Goal: Task Accomplishment & Management: Use online tool/utility

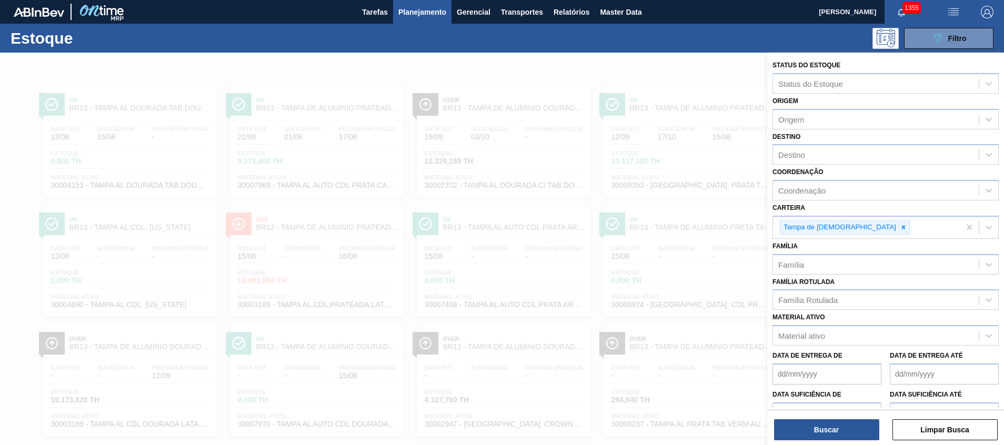
click at [656, 173] on div at bounding box center [502, 275] width 1004 height 445
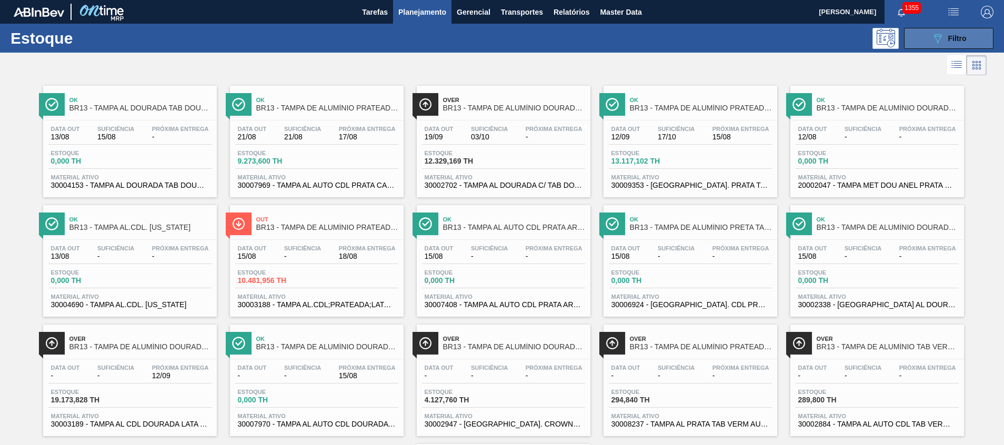
click at [948, 41] on span "Filtro" at bounding box center [957, 38] width 18 height 8
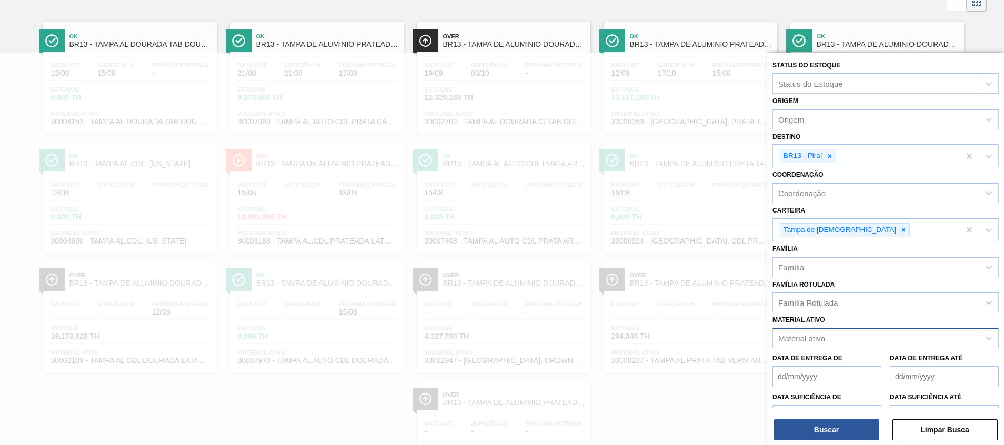
click at [880, 339] on div "Material ativo" at bounding box center [876, 338] width 206 height 15
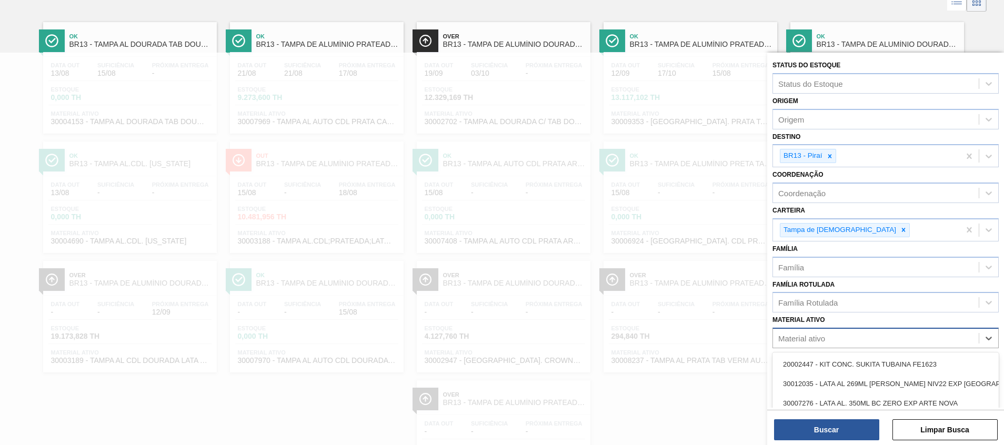
scroll to position [69, 0]
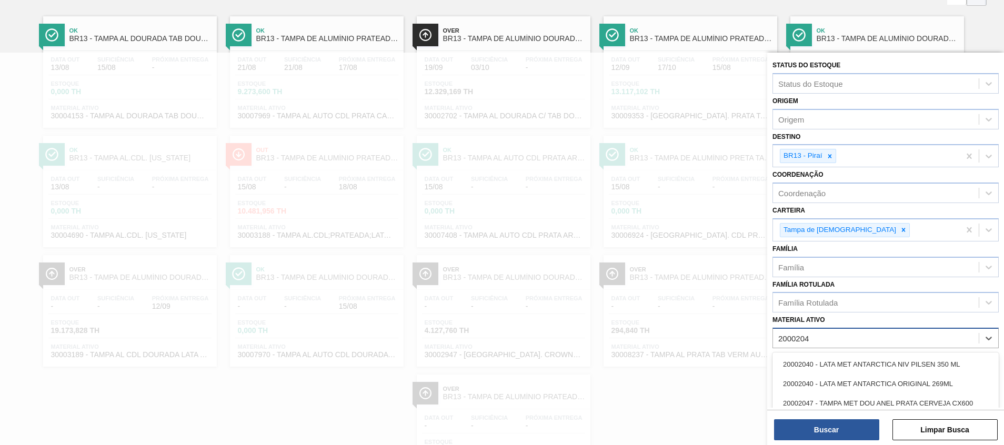
type ativo "20002047"
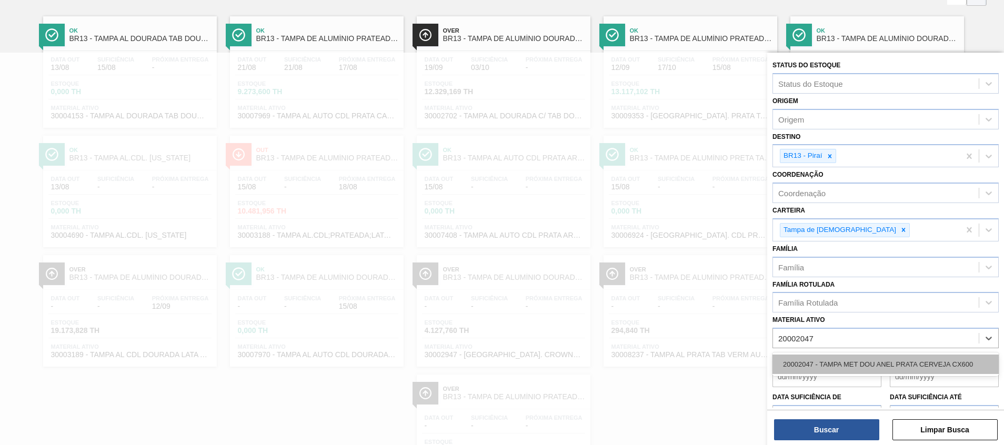
click at [876, 359] on div "20002047 - TAMPA MET DOU ANEL PRATA CERVEJA CX600" at bounding box center [886, 364] width 226 height 19
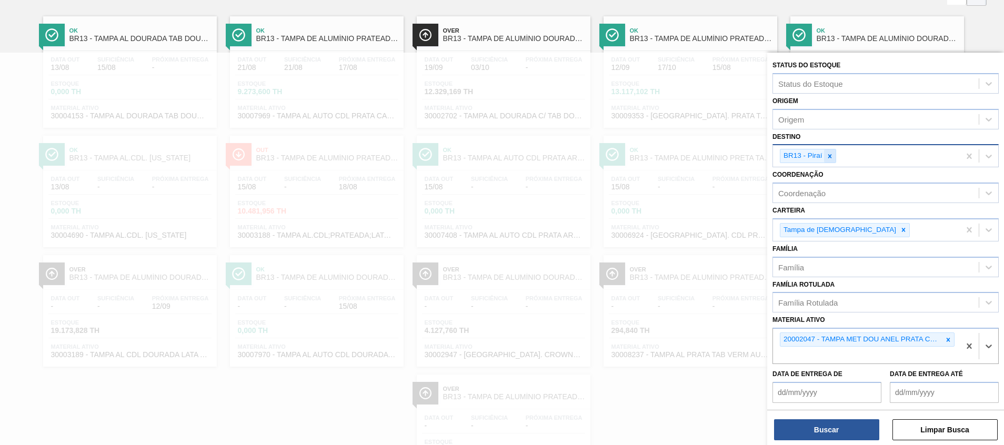
click at [830, 155] on icon at bounding box center [829, 156] width 7 height 7
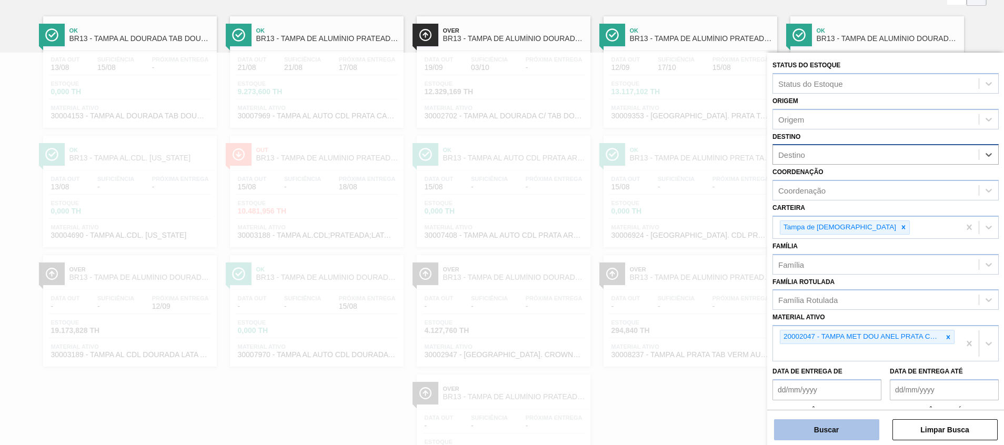
click at [832, 423] on button "Buscar" at bounding box center [826, 429] width 105 height 21
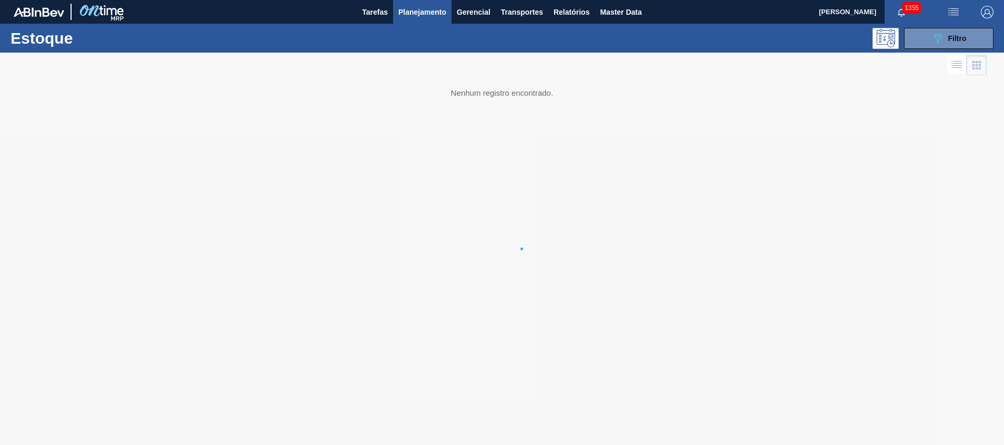
scroll to position [0, 0]
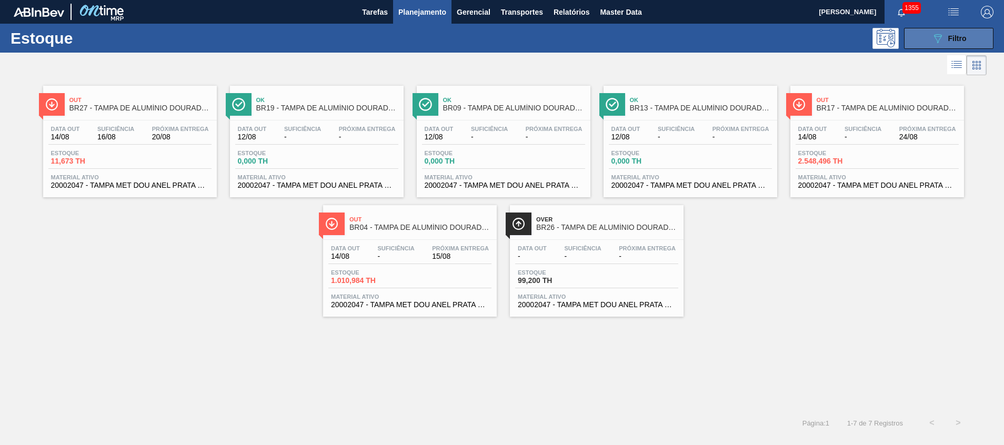
click at [947, 38] on div "089F7B8B-B2A5-4AFE-B5C0-19BA573D28AC Filtro" at bounding box center [949, 38] width 35 height 13
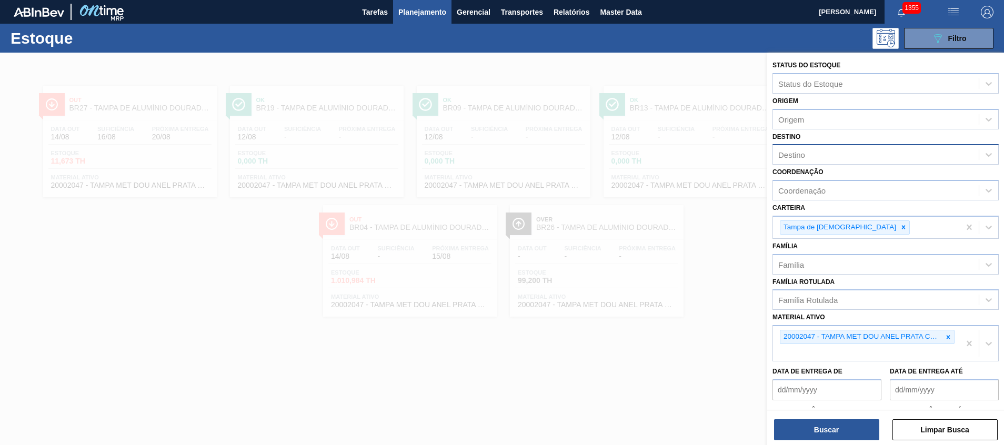
drag, startPoint x: 946, startPoint y: 335, endPoint x: 914, endPoint y: 277, distance: 65.7
click at [946, 334] on icon at bounding box center [948, 337] width 7 height 7
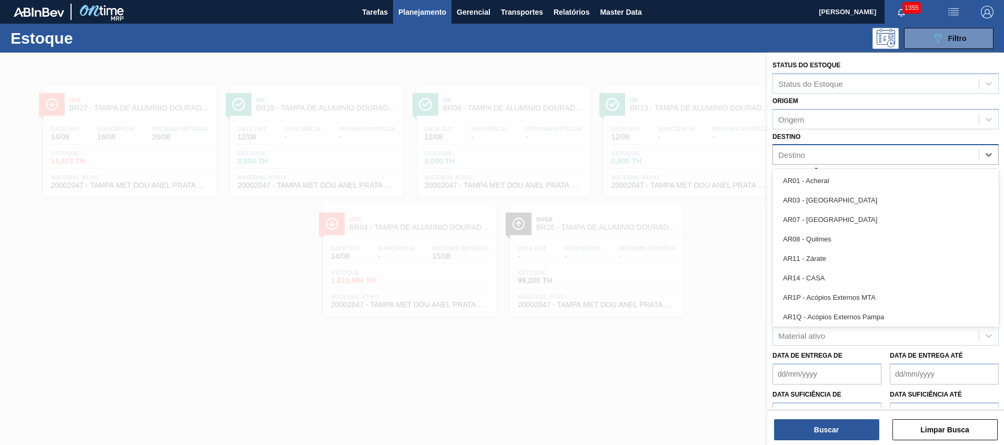
click at [800, 157] on div "Destino" at bounding box center [791, 155] width 27 height 9
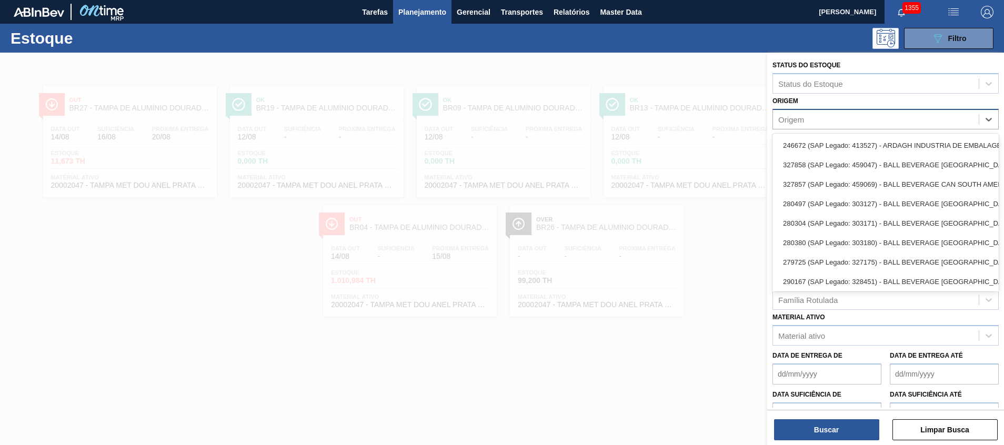
click at [831, 117] on div "Origem" at bounding box center [876, 119] width 206 height 15
type input "lage"
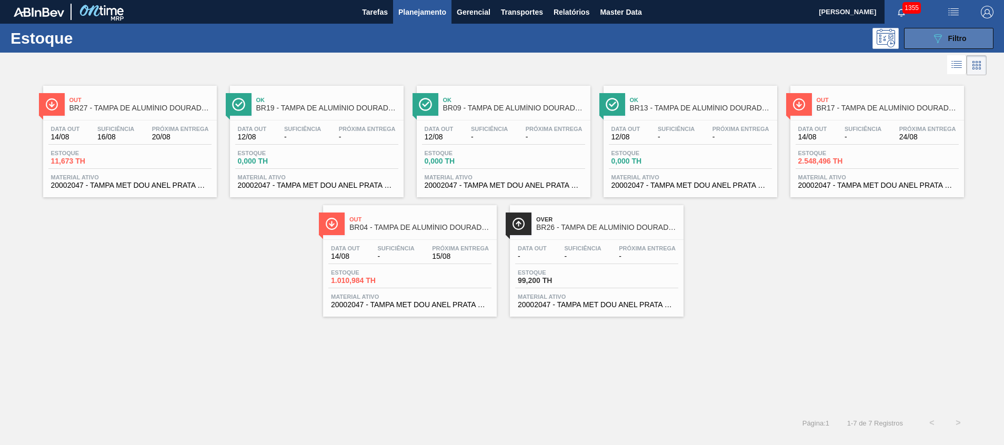
click at [960, 37] on span "Filtro" at bounding box center [957, 38] width 18 height 8
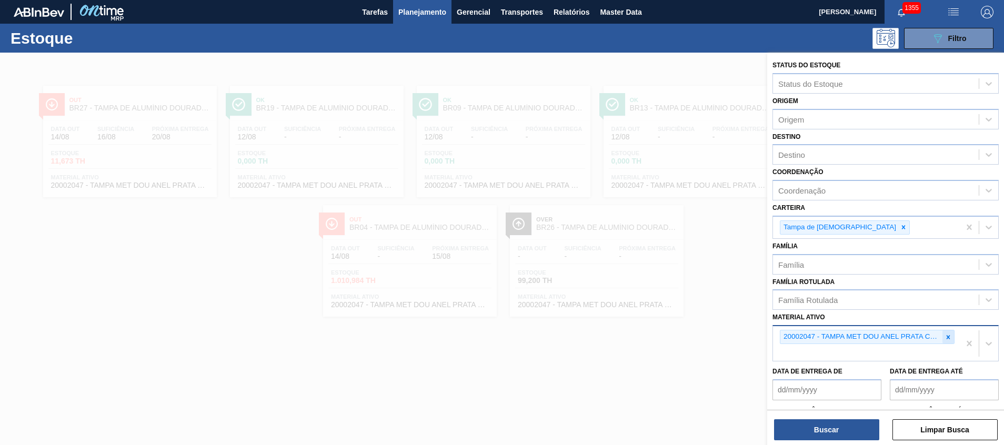
click at [950, 338] on icon at bounding box center [948, 337] width 7 height 7
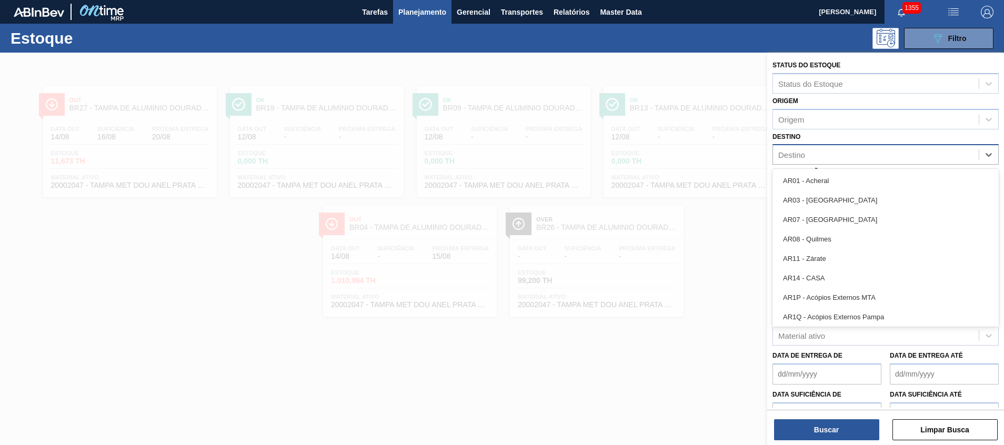
click at [859, 147] on div "Destino" at bounding box center [876, 154] width 206 height 15
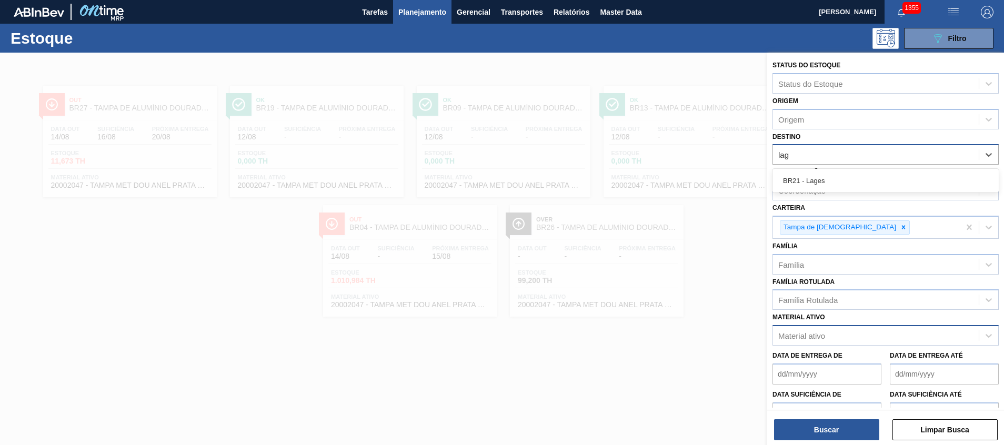
type input "lage"
drag, startPoint x: 829, startPoint y: 183, endPoint x: 826, endPoint y: 322, distance: 139.5
click at [828, 183] on div "BR21 - Lages" at bounding box center [886, 180] width 226 height 19
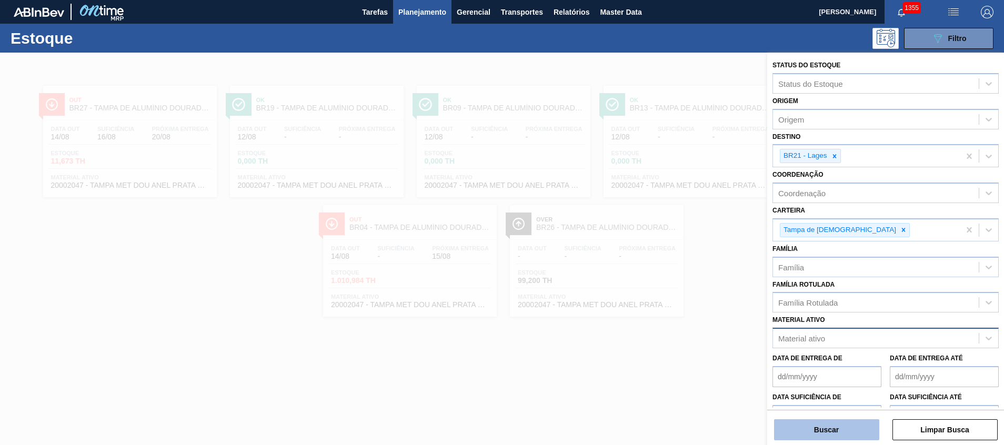
click at [802, 427] on button "Buscar" at bounding box center [826, 429] width 105 height 21
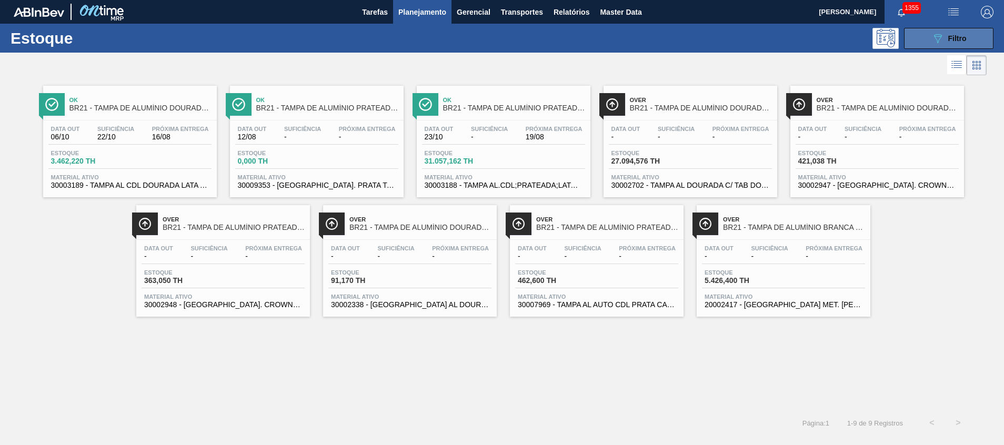
click at [924, 34] on button "089F7B8B-B2A5-4AFE-B5C0-19BA573D28AC Filtro" at bounding box center [948, 38] width 89 height 21
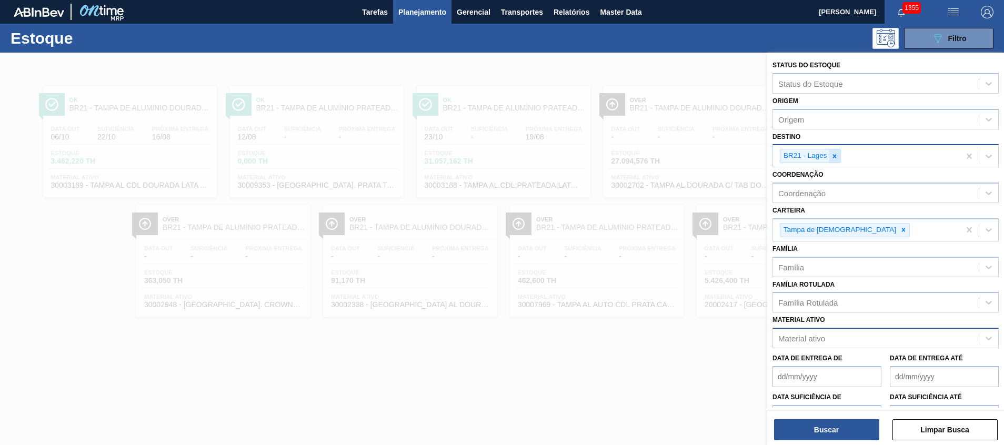
click at [832, 155] on icon at bounding box center [834, 156] width 7 height 7
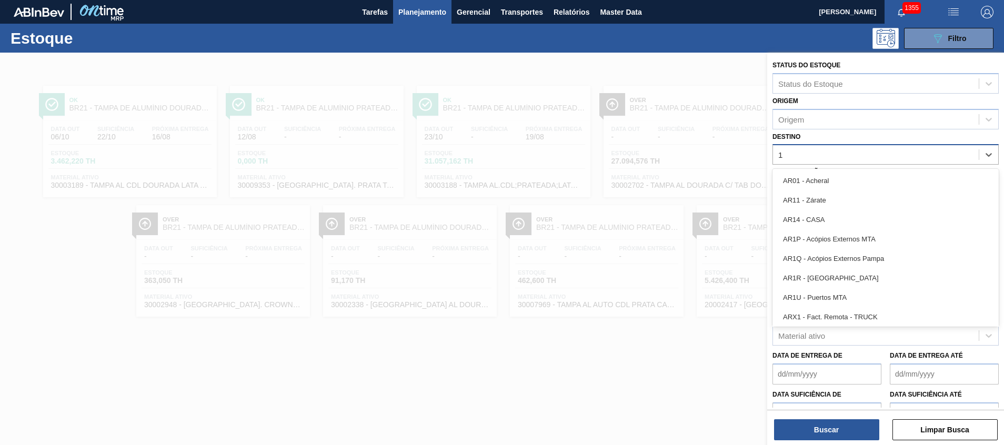
type input "17"
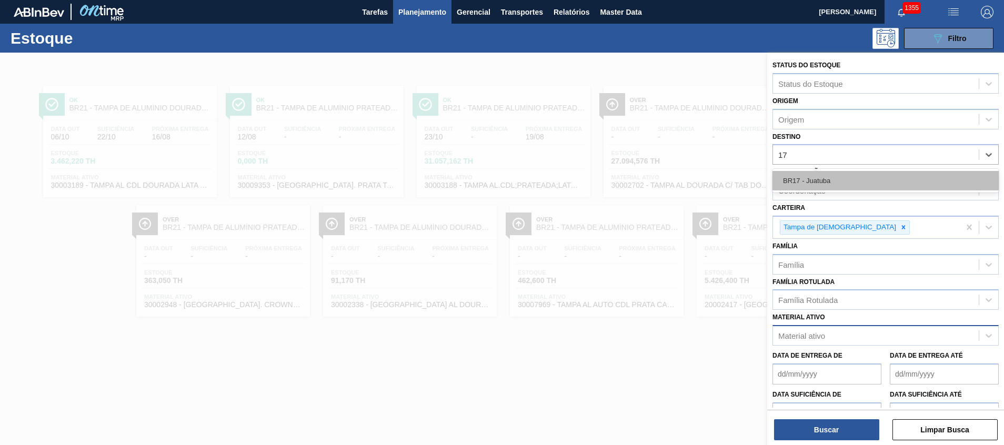
click at [832, 178] on div "BR17 - Juatuba" at bounding box center [886, 180] width 226 height 19
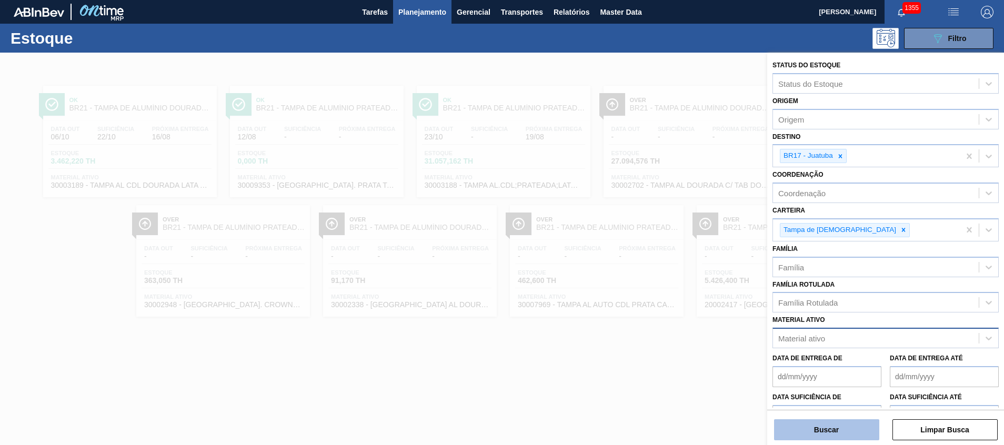
click at [807, 430] on button "Buscar" at bounding box center [826, 429] width 105 height 21
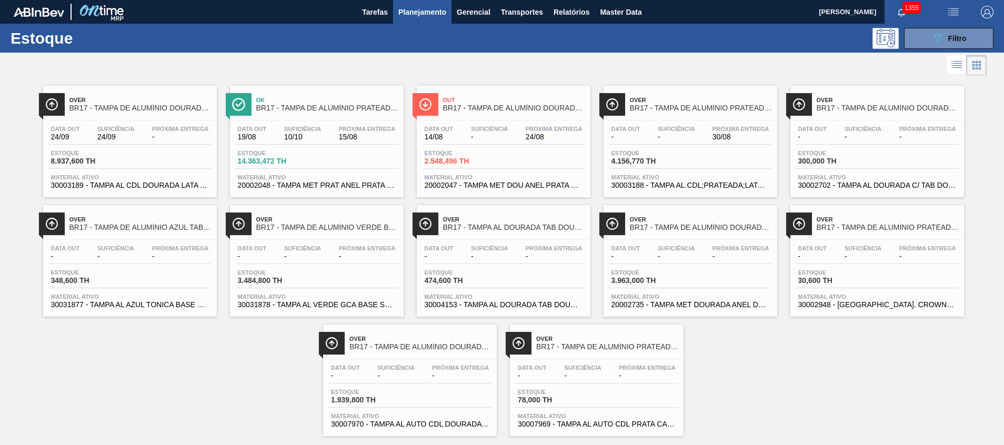
click at [699, 155] on div "Estoque 4.156,770 TH" at bounding box center [690, 159] width 163 height 19
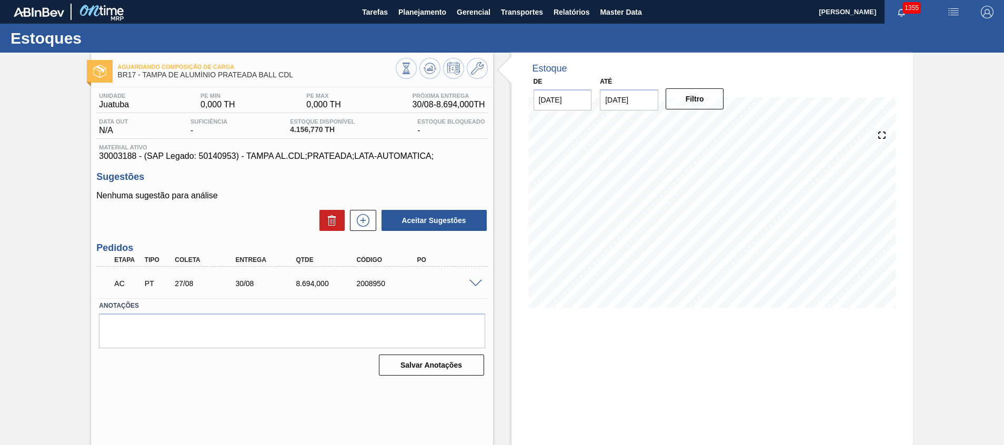
click at [478, 285] on span at bounding box center [475, 284] width 13 height 8
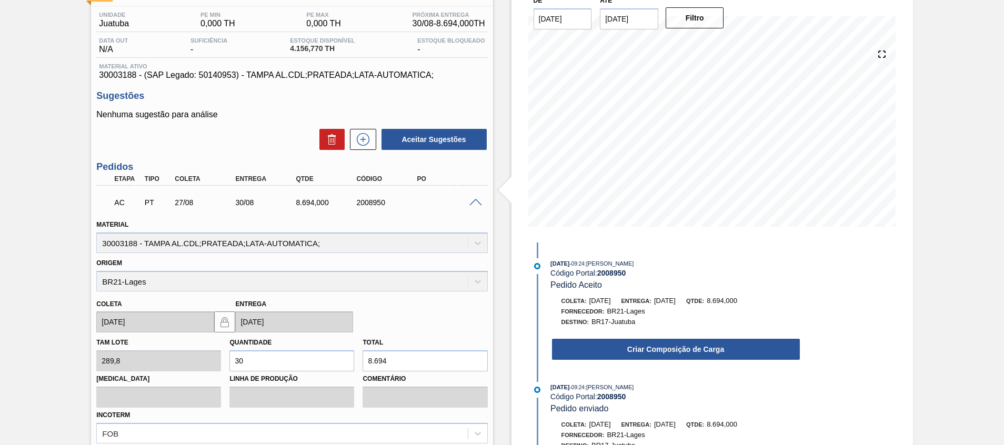
scroll to position [158, 0]
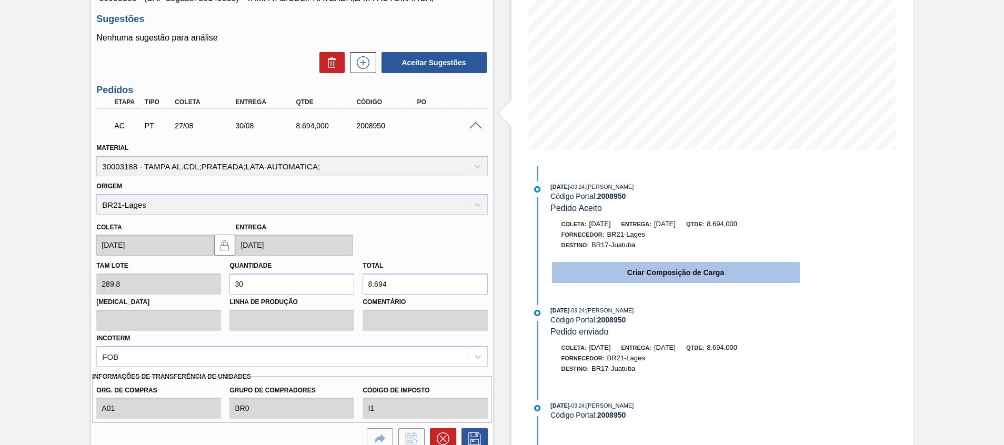
click at [586, 267] on button "Criar Composição de Carga" at bounding box center [676, 272] width 248 height 21
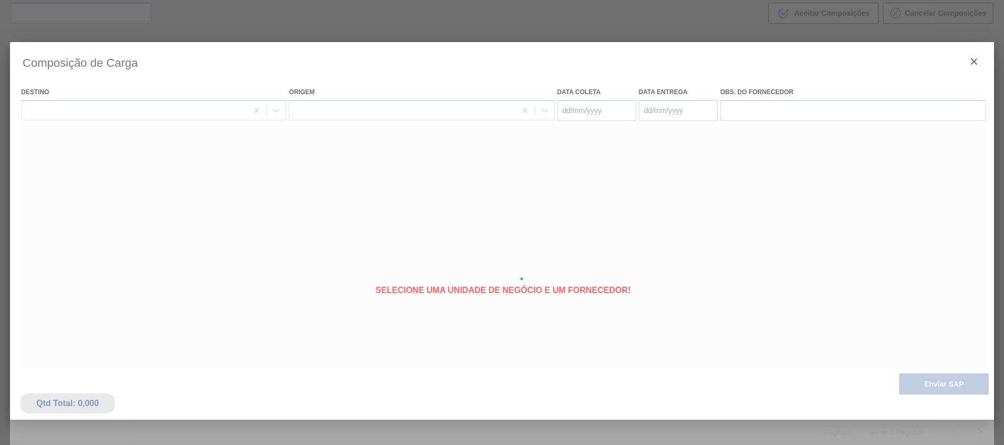
scroll to position [76, 0]
type coleta "27/08/2025"
type entrega "30/08/2025"
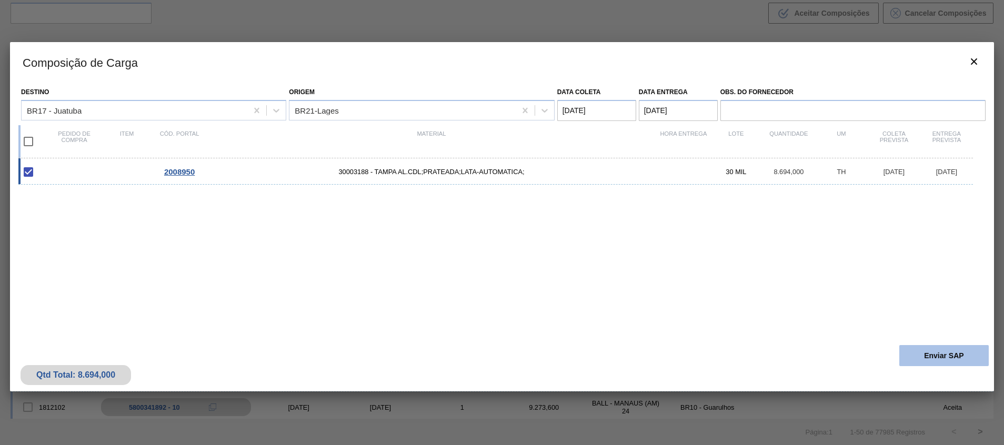
click at [942, 355] on button "Enviar SAP" at bounding box center [943, 355] width 89 height 21
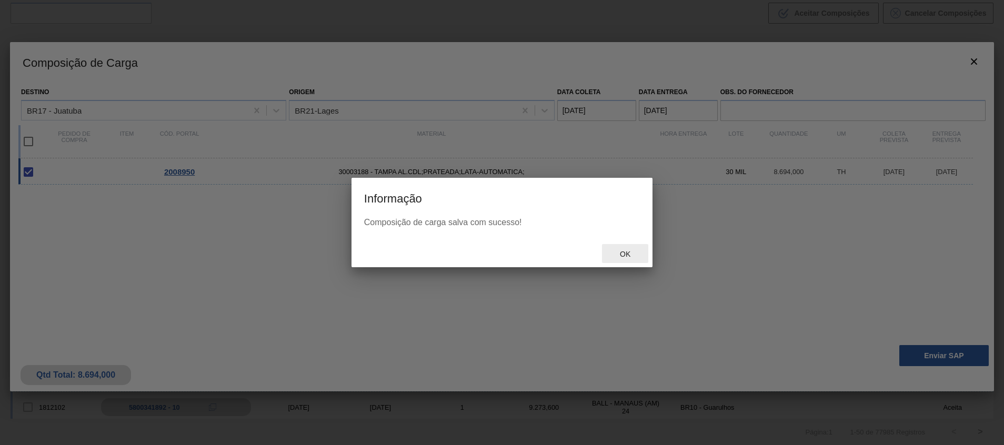
click at [642, 247] on div "Ok" at bounding box center [625, 253] width 46 height 19
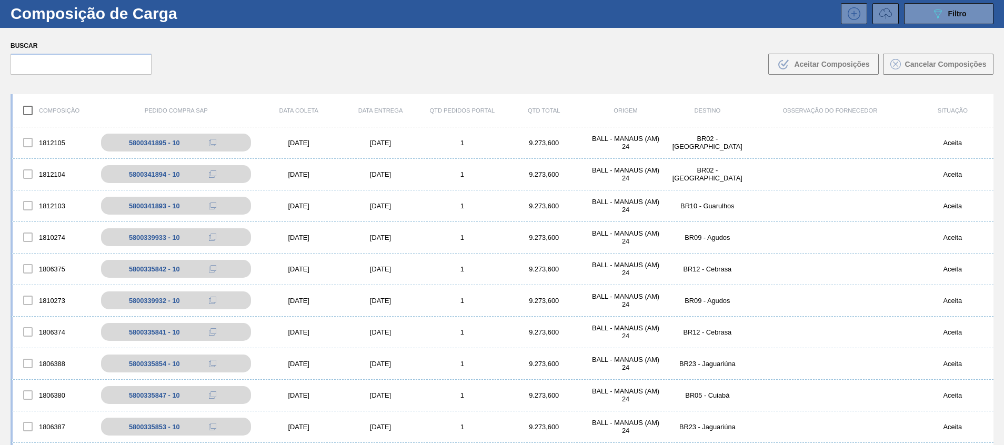
scroll to position [0, 0]
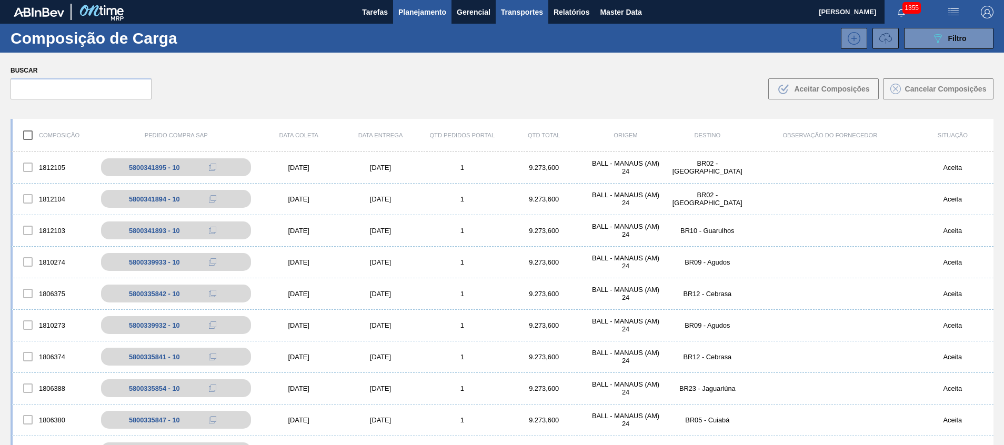
click at [423, 15] on span "Planejamento" at bounding box center [422, 12] width 48 height 13
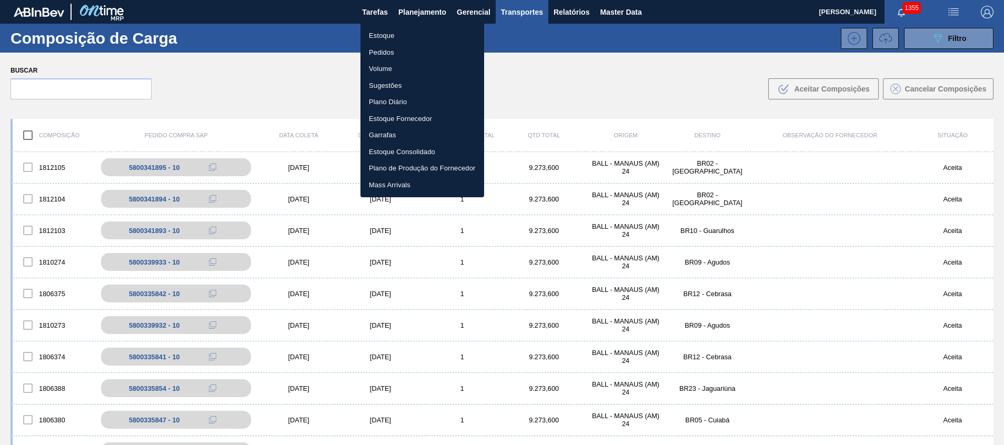
click at [412, 35] on li "Estoque" at bounding box center [423, 35] width 124 height 17
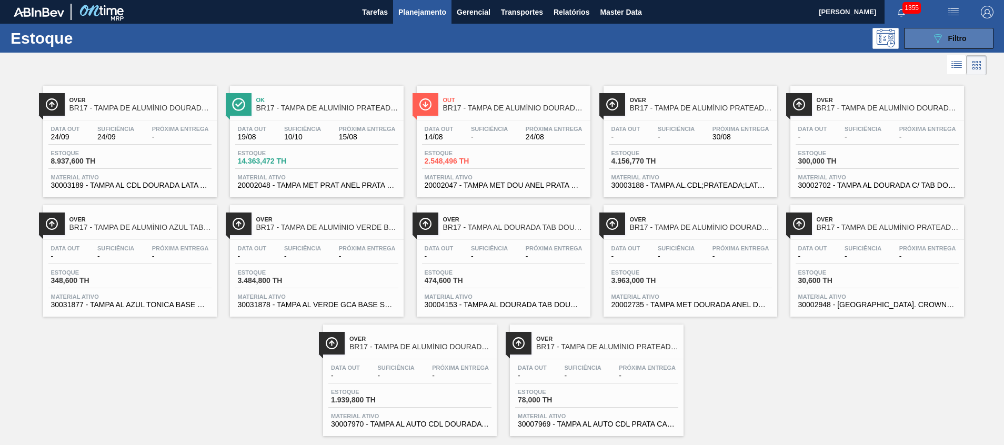
click at [921, 36] on button "089F7B8B-B2A5-4AFE-B5C0-19BA573D28AC Filtro" at bounding box center [948, 38] width 89 height 21
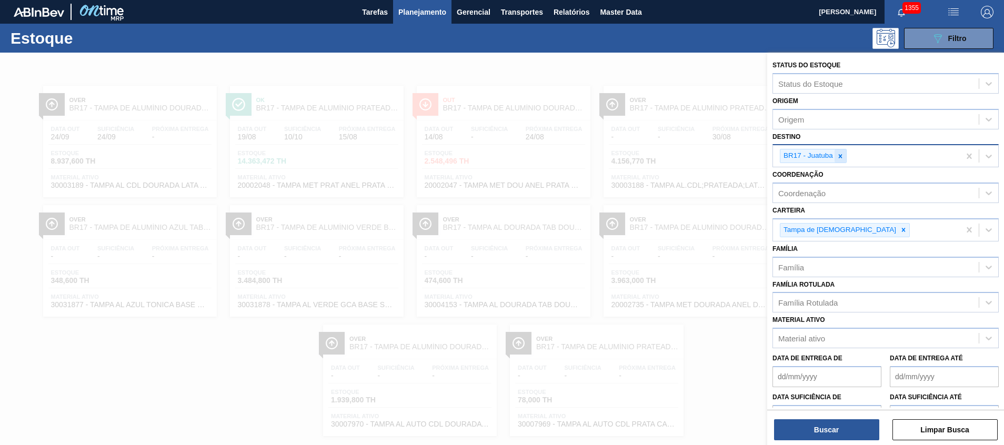
click at [842, 155] on icon at bounding box center [840, 156] width 7 height 7
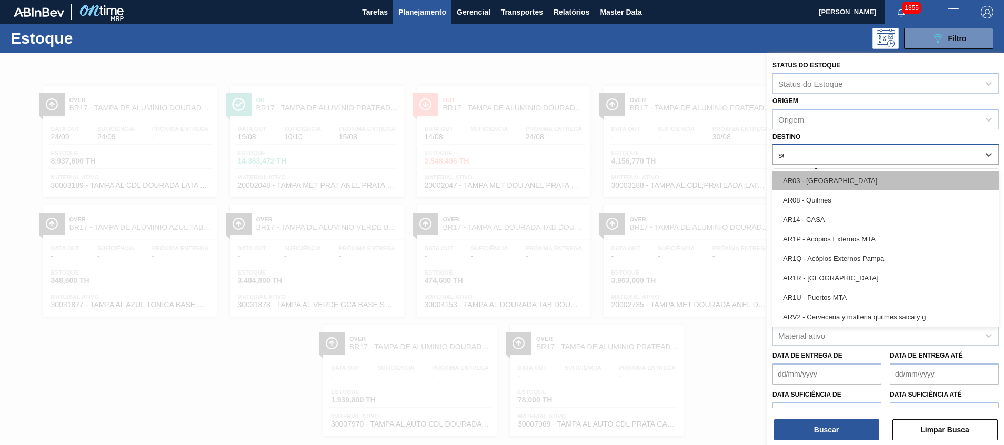
type input "ser"
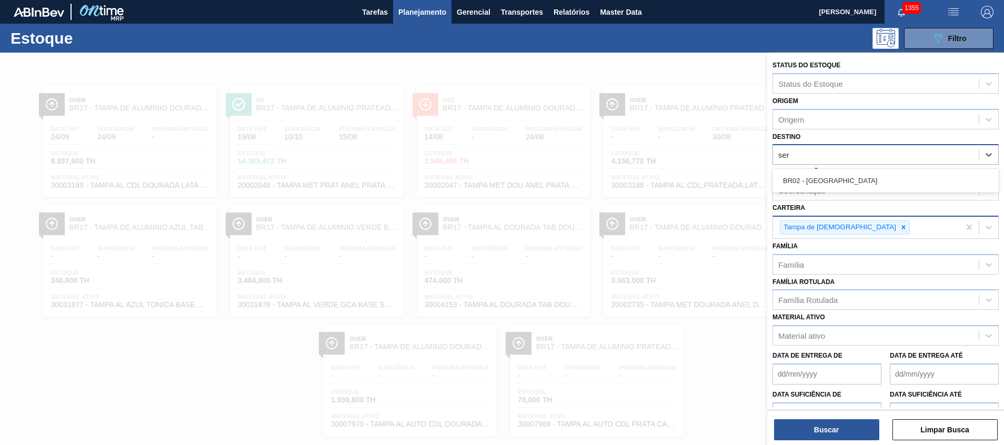
click at [829, 184] on div "BR02 - [GEOGRAPHIC_DATA]" at bounding box center [886, 180] width 226 height 19
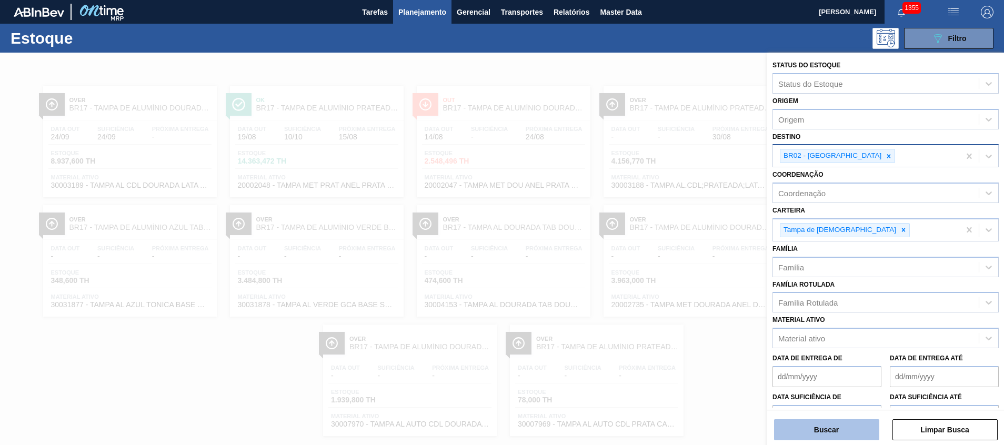
click at [838, 428] on button "Buscar" at bounding box center [826, 429] width 105 height 21
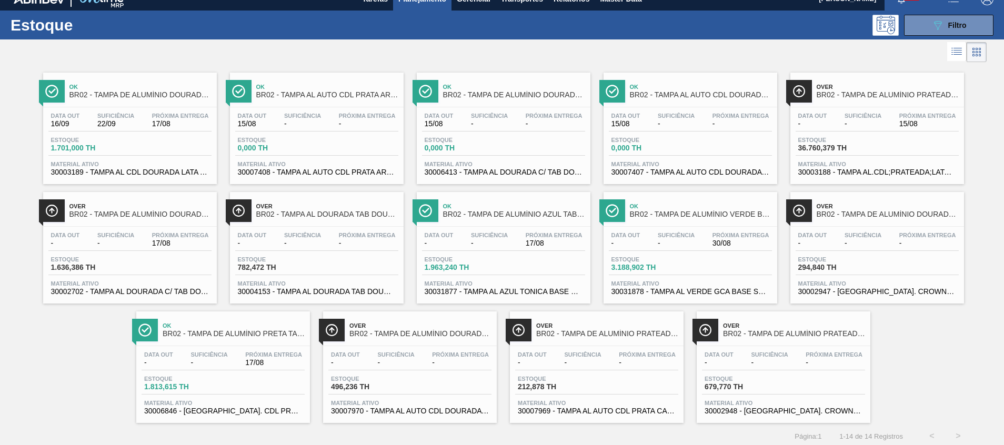
scroll to position [17, 0]
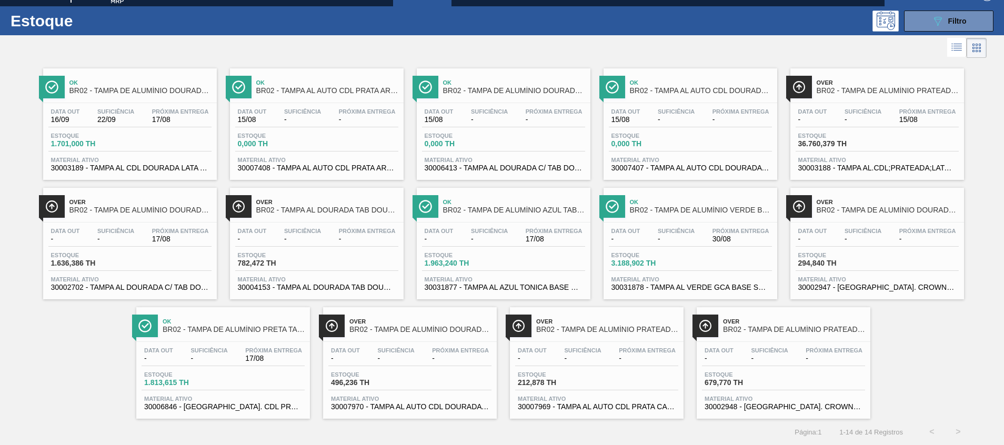
click at [133, 288] on span "30002702 - TAMPA AL DOURADA C/ TAB DOURADO" at bounding box center [130, 288] width 158 height 8
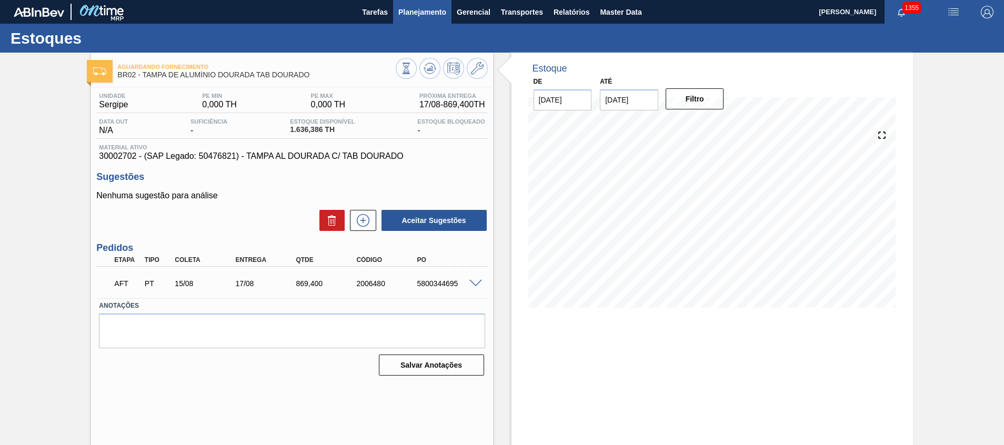
click at [419, 13] on span "Planejamento" at bounding box center [422, 12] width 48 height 13
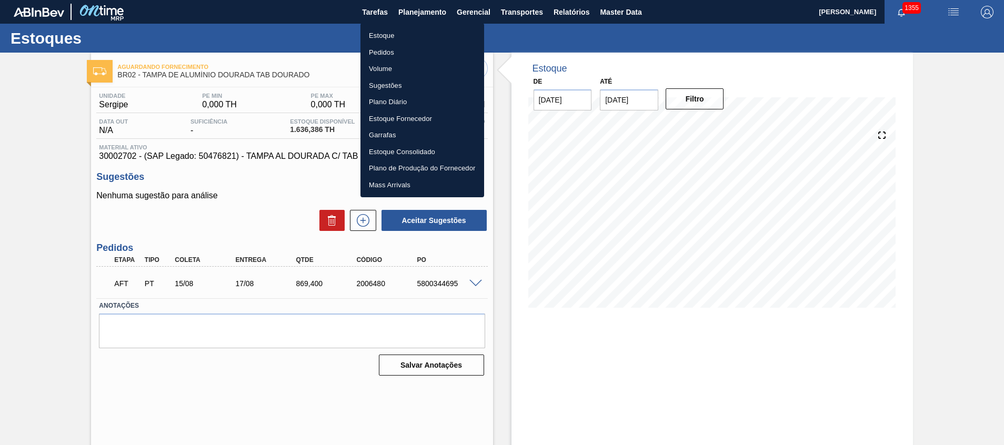
drag, startPoint x: 414, startPoint y: 29, endPoint x: 111, endPoint y: 367, distance: 453.9
click at [414, 29] on li "Estoque" at bounding box center [423, 35] width 124 height 17
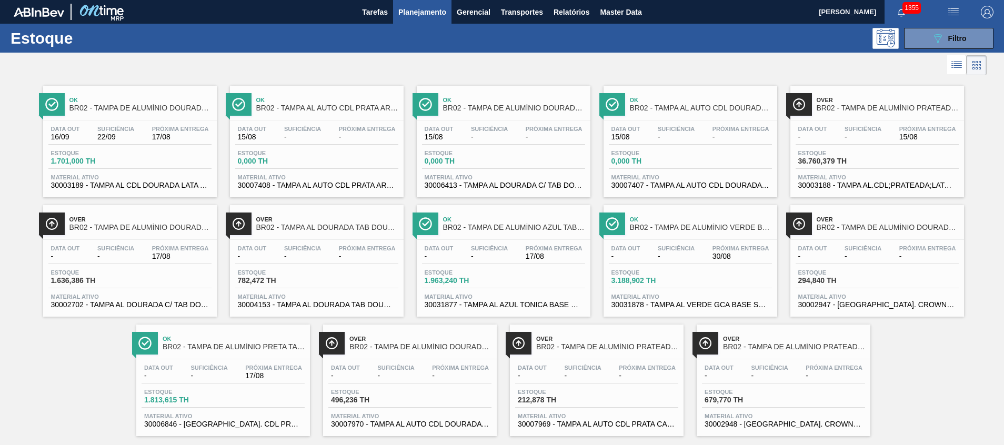
click at [142, 189] on span "30003189 - TAMPA AL CDL DOURADA LATA AUTOMATICA" at bounding box center [130, 186] width 158 height 8
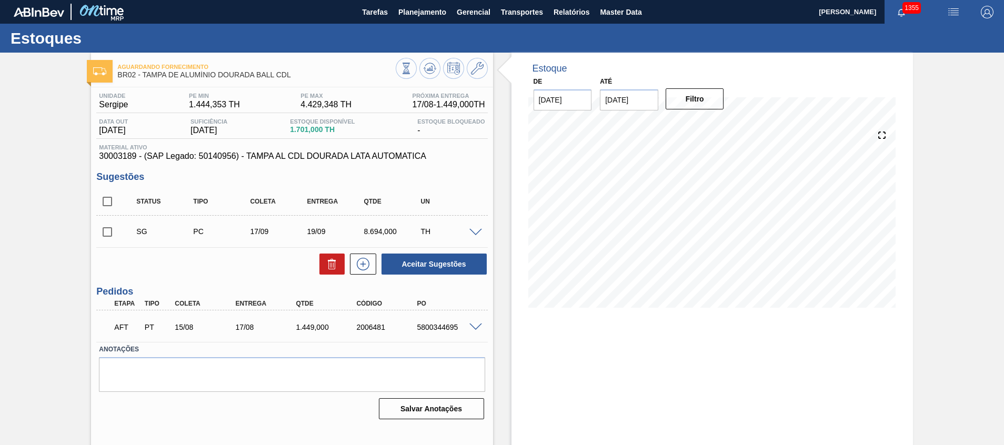
click at [572, 101] on input "[DATE]" at bounding box center [563, 99] width 58 height 21
click at [544, 125] on button "Previous Month" at bounding box center [542, 125] width 7 height 7
click at [629, 192] on div "15" at bounding box center [631, 193] width 14 height 14
type input "[DATE]"
click at [631, 103] on input "[DATE]" at bounding box center [629, 99] width 58 height 21
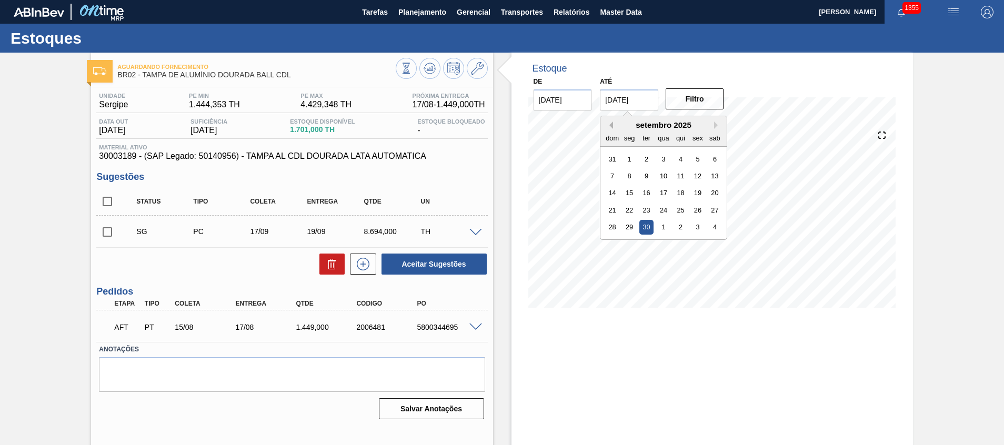
click at [609, 123] on button "Previous Month" at bounding box center [609, 125] width 7 height 7
click at [612, 244] on div "31" at bounding box center [612, 244] width 14 height 14
type input "[DATE]"
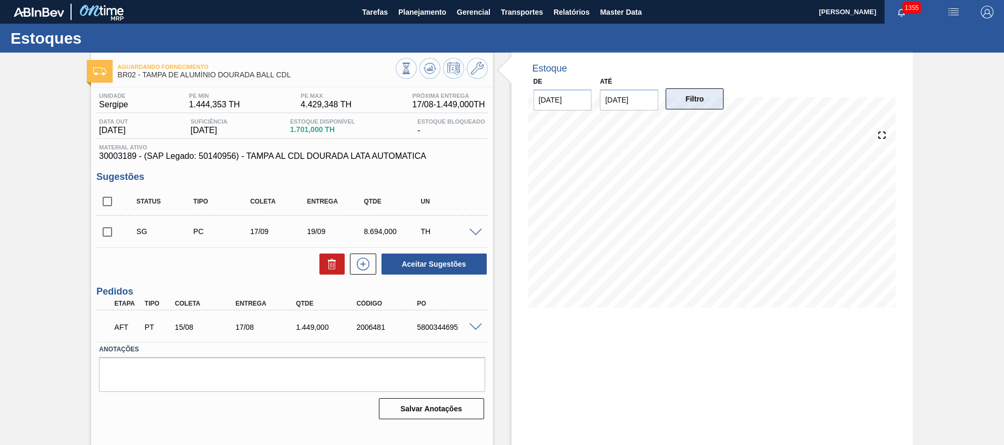
click at [694, 101] on button "Filtro" at bounding box center [695, 98] width 58 height 21
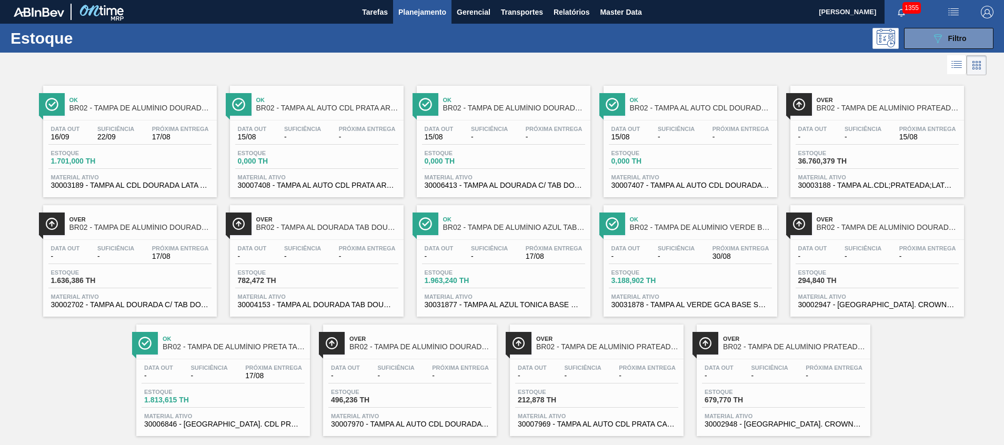
click at [472, 182] on span "30006413 - TAMPA AL DOURADA C/ TAB DOURADO ARDAGH" at bounding box center [504, 186] width 158 height 8
click at [172, 304] on span "30002702 - TAMPA AL DOURADA C/ TAB DOURADO" at bounding box center [130, 305] width 158 height 8
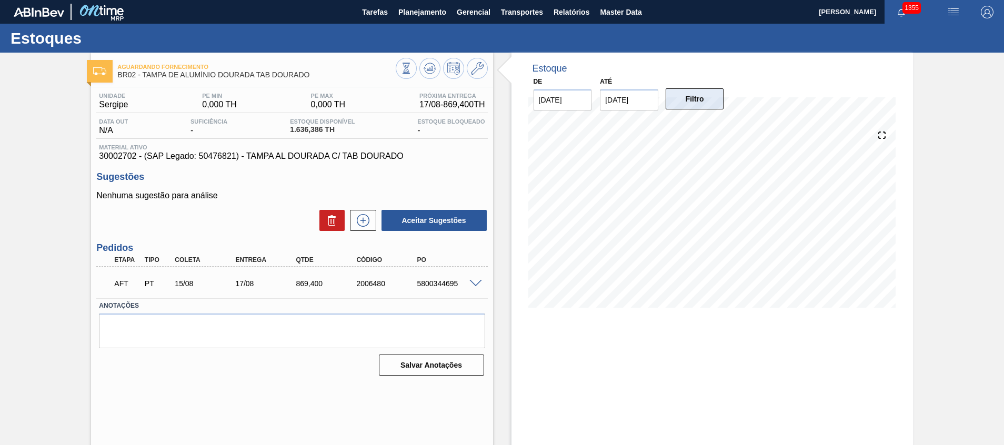
click at [700, 100] on button "Filtro" at bounding box center [695, 98] width 58 height 21
click at [414, 10] on span "Planejamento" at bounding box center [422, 12] width 48 height 13
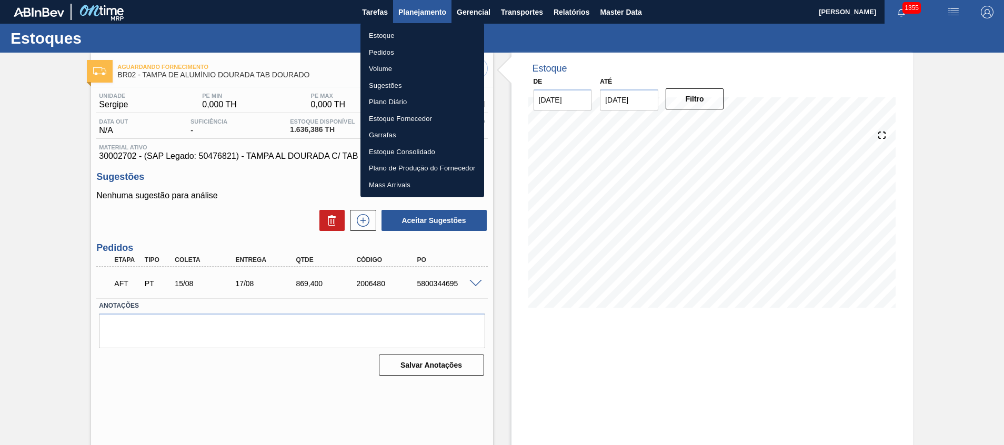
click at [414, 10] on div at bounding box center [502, 222] width 1004 height 445
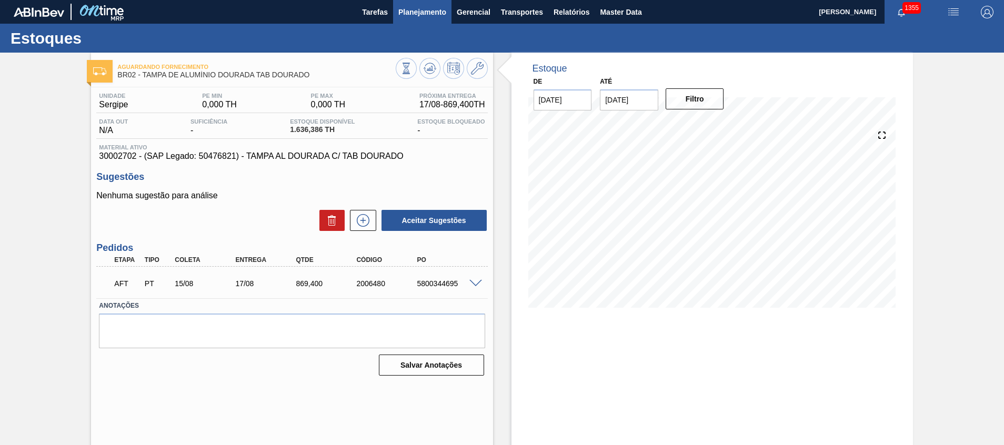
click at [414, 12] on span "Planejamento" at bounding box center [422, 12] width 48 height 13
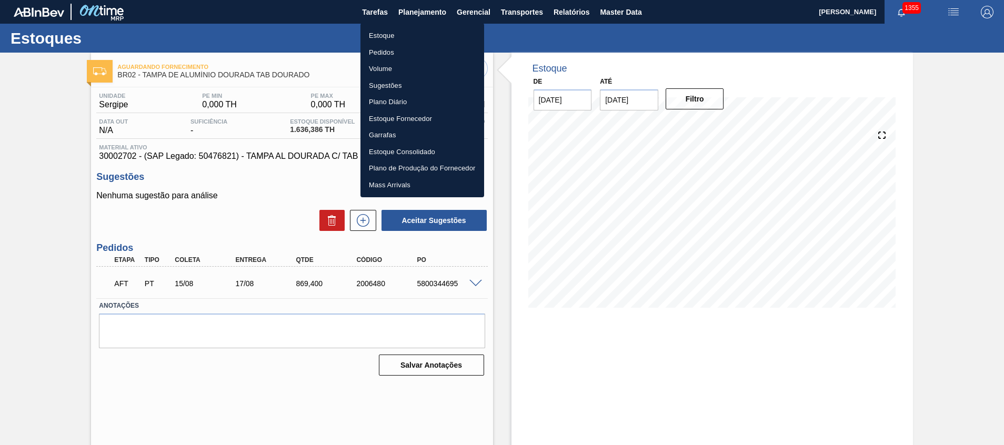
click at [414, 38] on li "Estoque" at bounding box center [423, 35] width 124 height 17
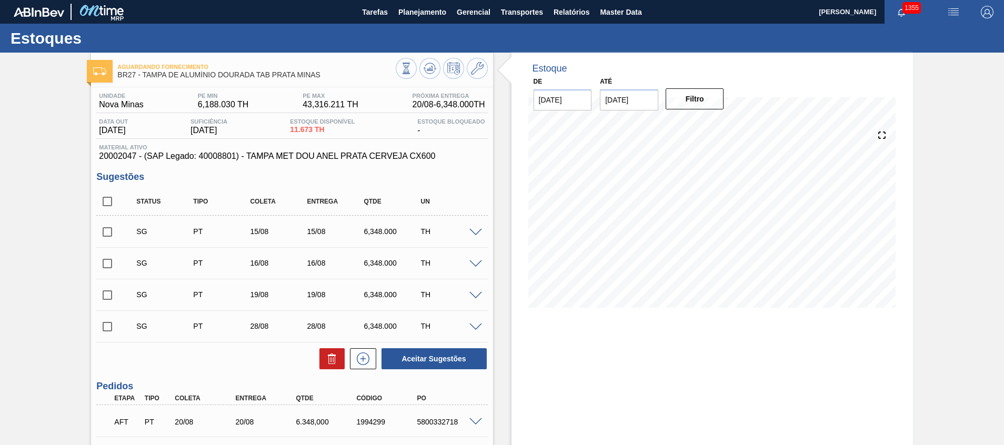
click at [616, 97] on input "[DATE]" at bounding box center [629, 99] width 58 height 21
click at [716, 127] on button "Next Month" at bounding box center [717, 125] width 7 height 7
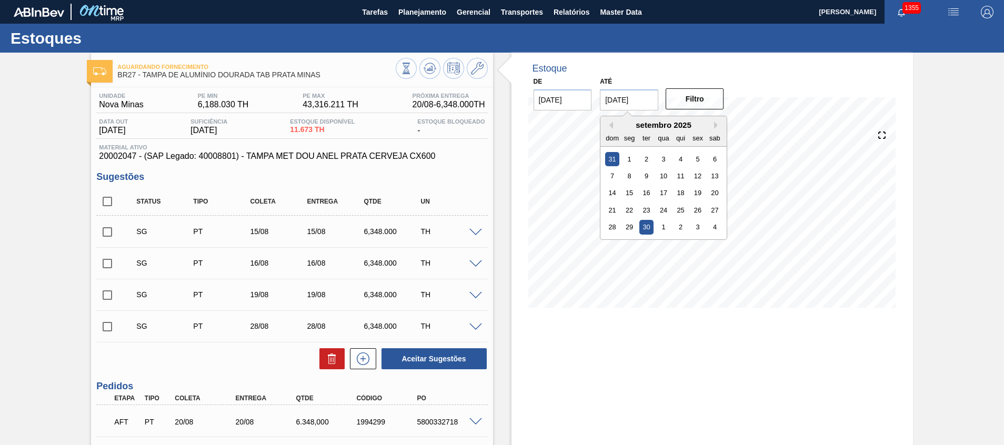
click at [564, 89] on input "[DATE]" at bounding box center [563, 99] width 58 height 21
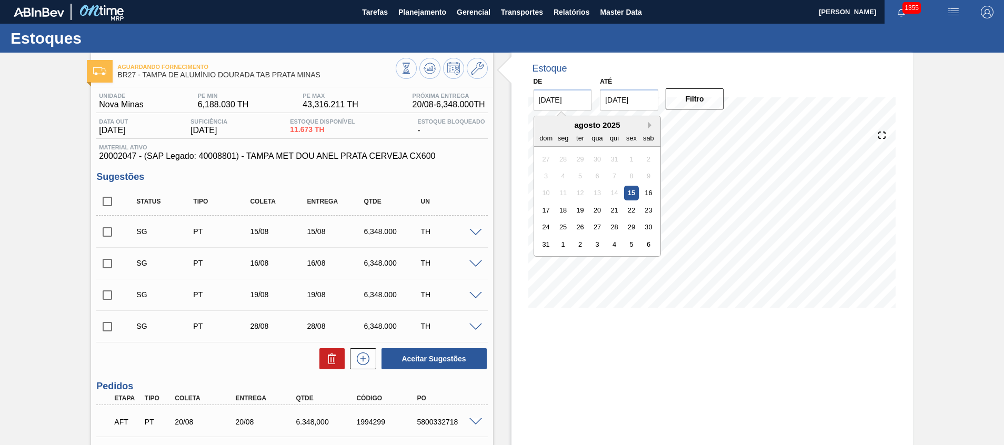
click at [649, 124] on button "Next Month" at bounding box center [651, 125] width 7 height 7
click at [565, 157] on div "1" at bounding box center [563, 159] width 14 height 14
type input "[DATE]"
click at [623, 104] on input "[DATE]" at bounding box center [629, 99] width 58 height 21
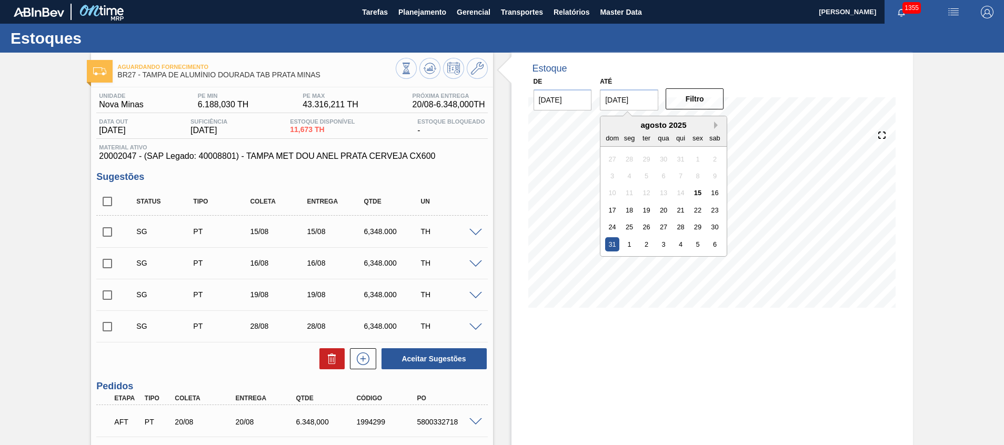
click at [717, 124] on button "Next Month" at bounding box center [717, 125] width 7 height 7
click at [653, 224] on div "30" at bounding box center [646, 227] width 14 height 14
type input "[DATE]"
click at [692, 86] on div "De 01/09/2025 Até 30/09/2025 Filtro" at bounding box center [629, 92] width 211 height 36
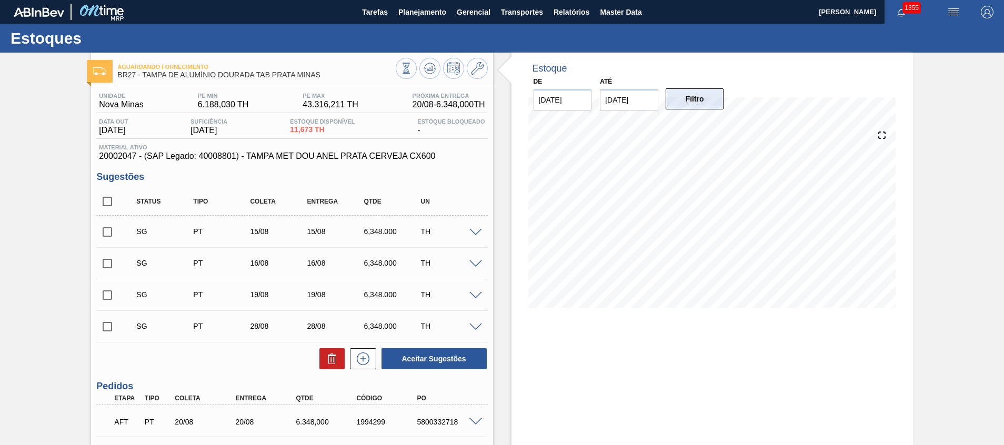
click at [692, 94] on button "Filtro" at bounding box center [695, 98] width 58 height 21
click at [111, 202] on input "checkbox" at bounding box center [107, 202] width 22 height 22
checkbox input "true"
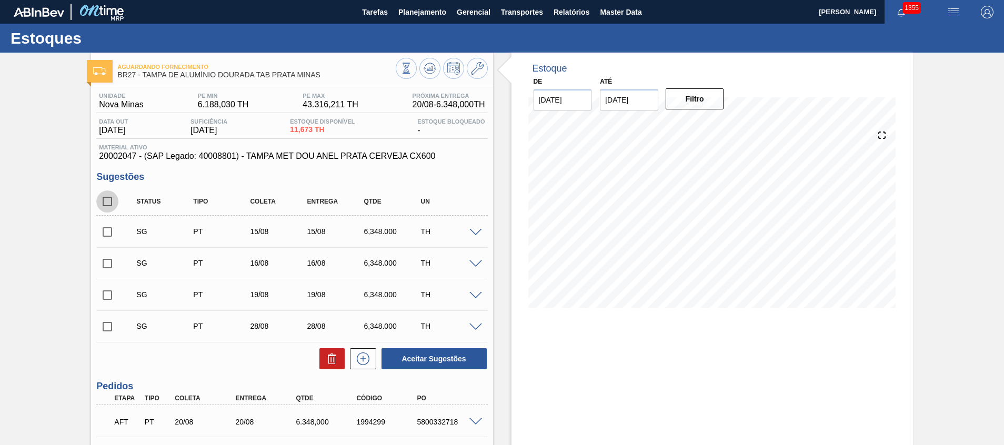
checkbox input "true"
click at [319, 359] on button at bounding box center [331, 358] width 25 height 21
checkbox input "false"
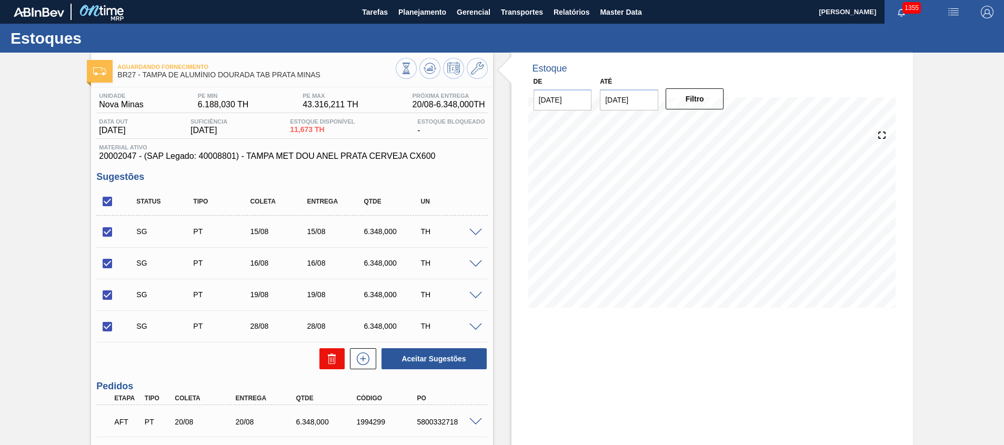
checkbox input "false"
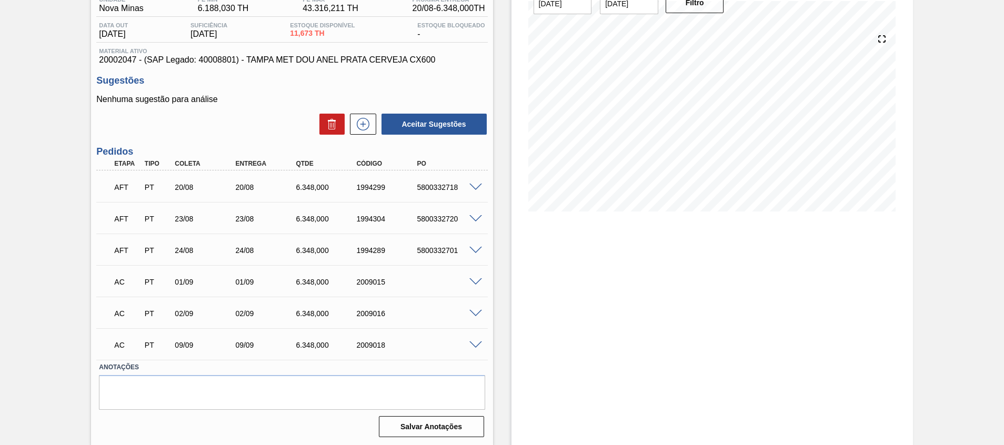
scroll to position [97, 0]
click at [793, 285] on div "Estoque De 01/09/2025 Até 30/09/2025 Filtro" at bounding box center [713, 200] width 402 height 490
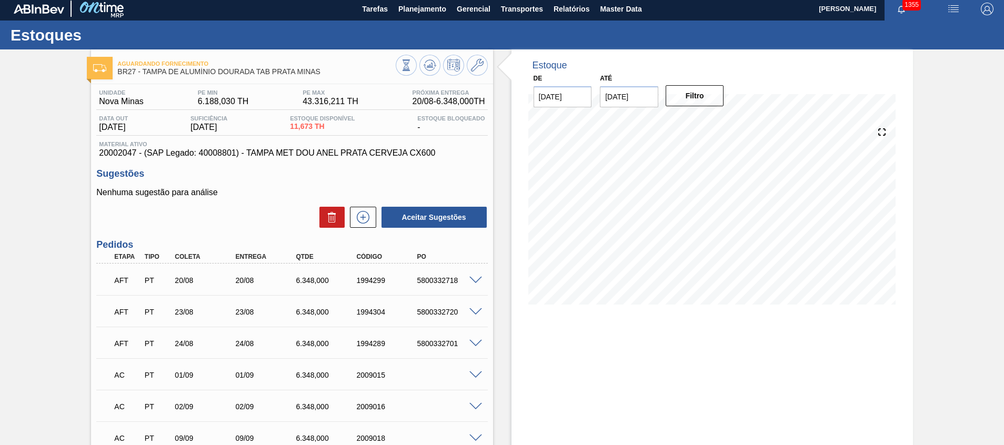
scroll to position [0, 0]
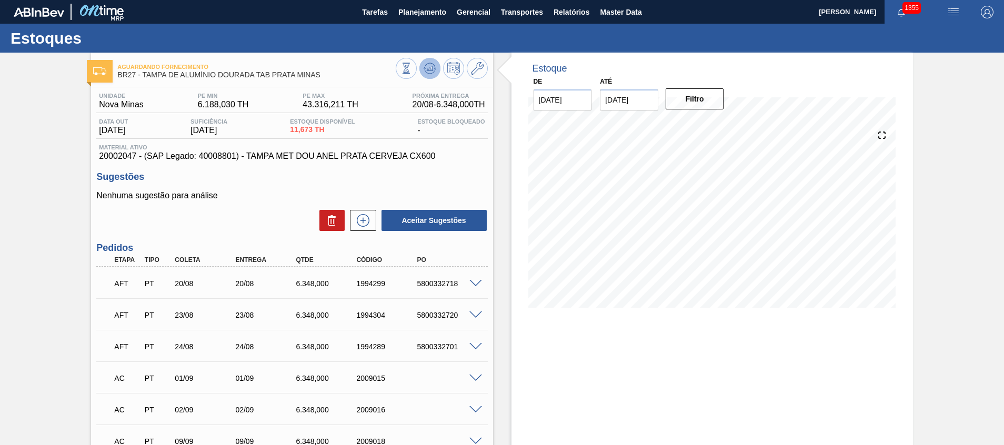
click at [412, 63] on icon at bounding box center [407, 69] width 12 height 12
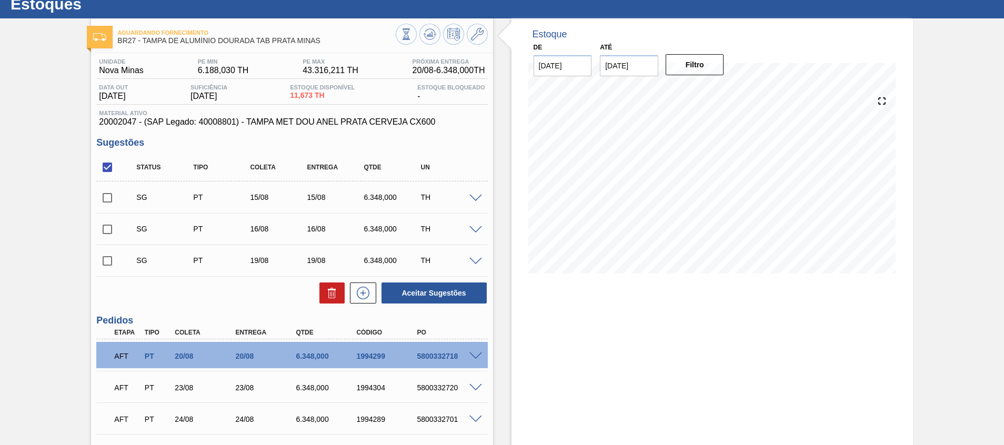
scroll to position [79, 0]
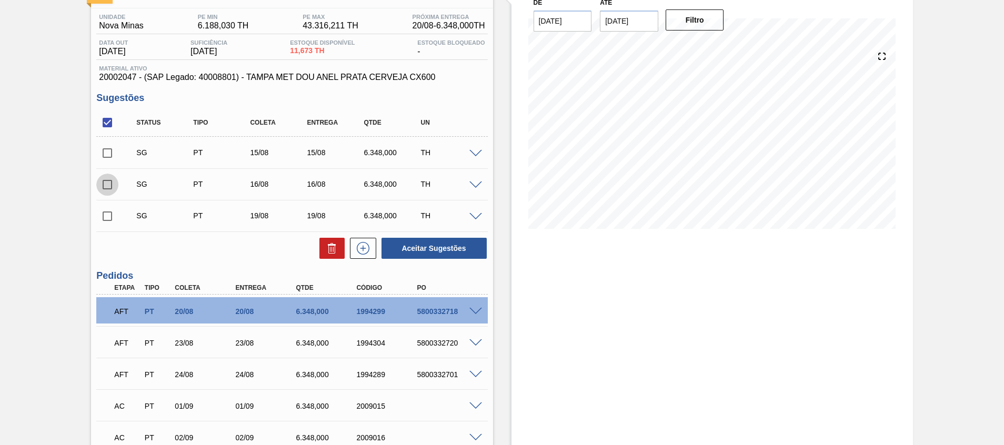
click at [113, 187] on input "checkbox" at bounding box center [107, 185] width 22 height 22
checkbox input "true"
click at [113, 215] on input "checkbox" at bounding box center [107, 216] width 22 height 22
checkbox input "true"
click at [336, 255] on button at bounding box center [331, 248] width 25 height 21
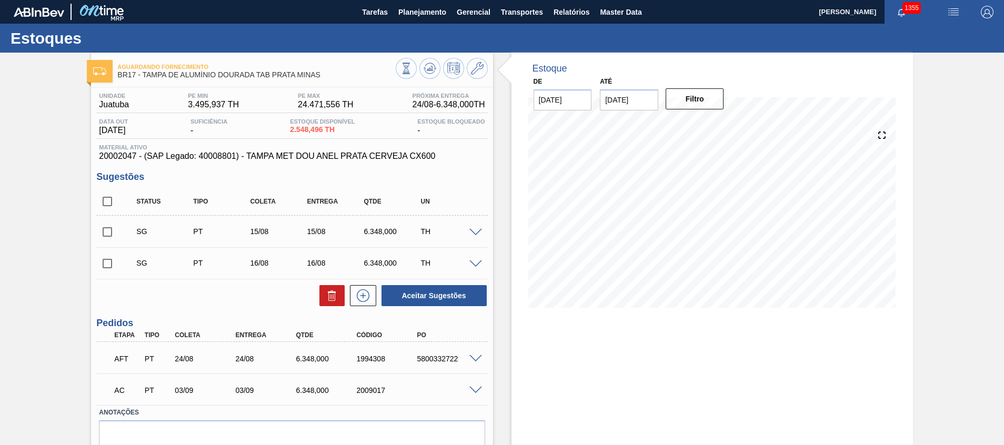
click at [607, 104] on input "[DATE]" at bounding box center [629, 99] width 58 height 21
click at [517, 323] on div "Estoque De 15/08/2025 Até 31/08/2025 Next Month agosto 2025 dom seg ter qua qui…" at bounding box center [713, 188] width 402 height 271
click at [567, 105] on input "[DATE]" at bounding box center [563, 99] width 58 height 21
click at [648, 125] on button "Next Month" at bounding box center [651, 125] width 7 height 7
click at [562, 159] on div "1" at bounding box center [563, 159] width 14 height 14
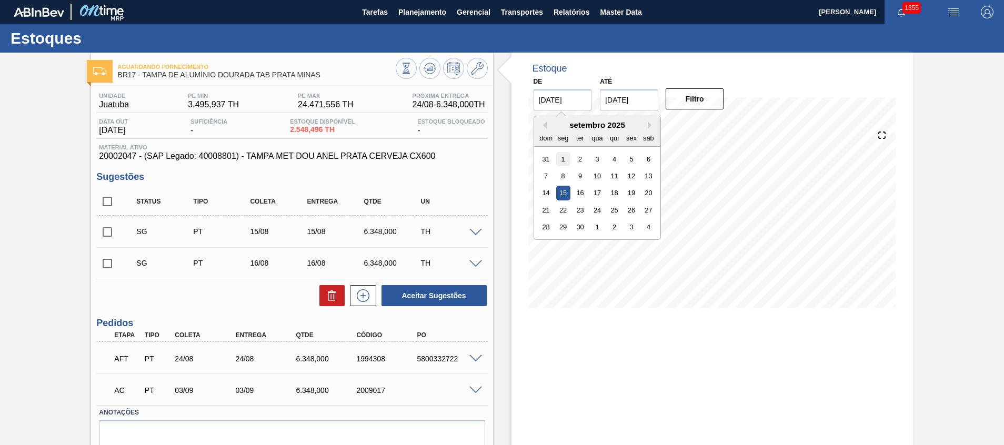
type input "[DATE]"
click at [627, 102] on input "[DATE]" at bounding box center [629, 99] width 58 height 21
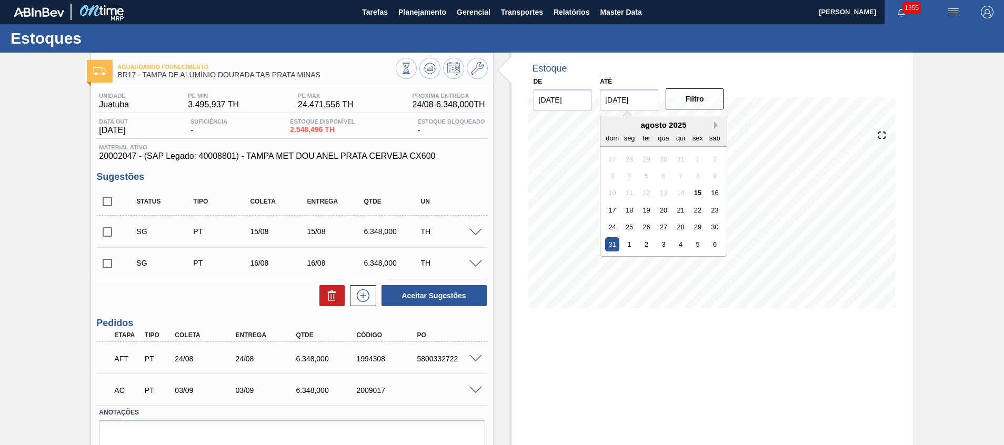
click at [718, 127] on button "Next Month" at bounding box center [717, 125] width 7 height 7
click at [654, 224] on div "28 29 30 1 2 3 4" at bounding box center [663, 227] width 119 height 17
click at [652, 224] on div "30" at bounding box center [646, 227] width 14 height 14
type input "[DATE]"
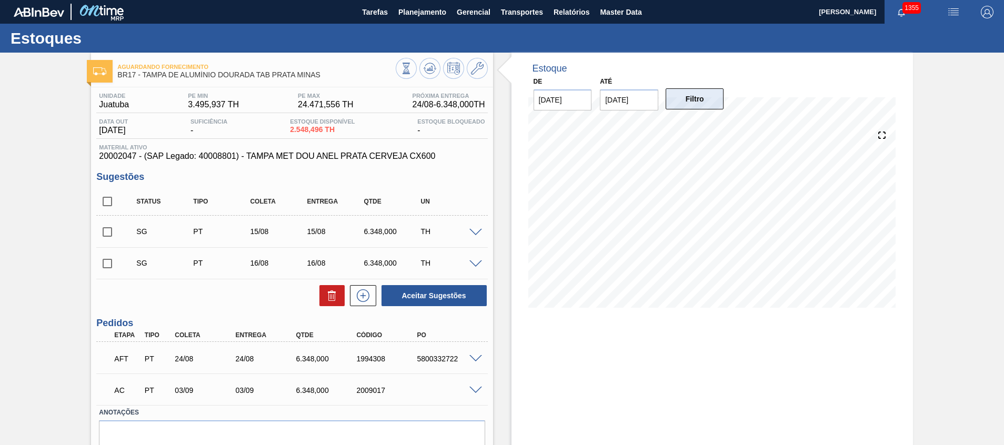
click at [673, 95] on button "Filtro" at bounding box center [695, 98] width 58 height 21
click at [111, 205] on input "checkbox" at bounding box center [107, 202] width 22 height 22
checkbox input "true"
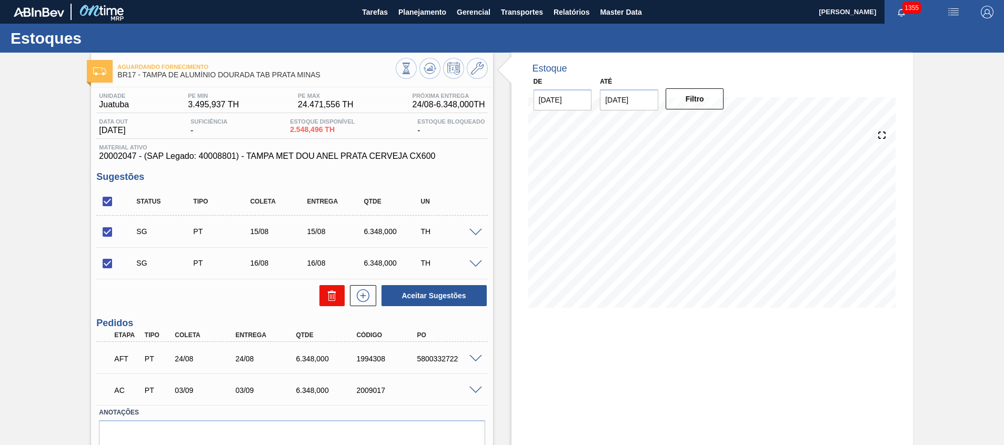
click at [332, 298] on icon at bounding box center [332, 295] width 13 height 13
checkbox input "false"
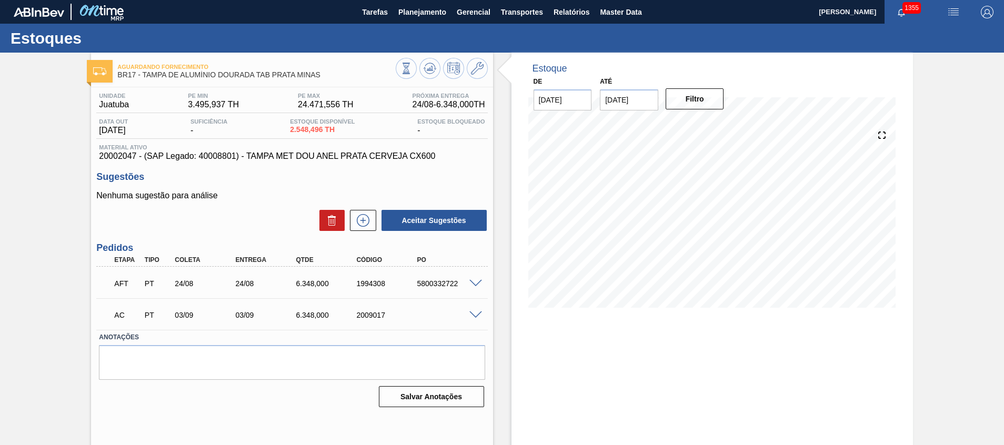
click at [474, 312] on span at bounding box center [475, 316] width 13 height 8
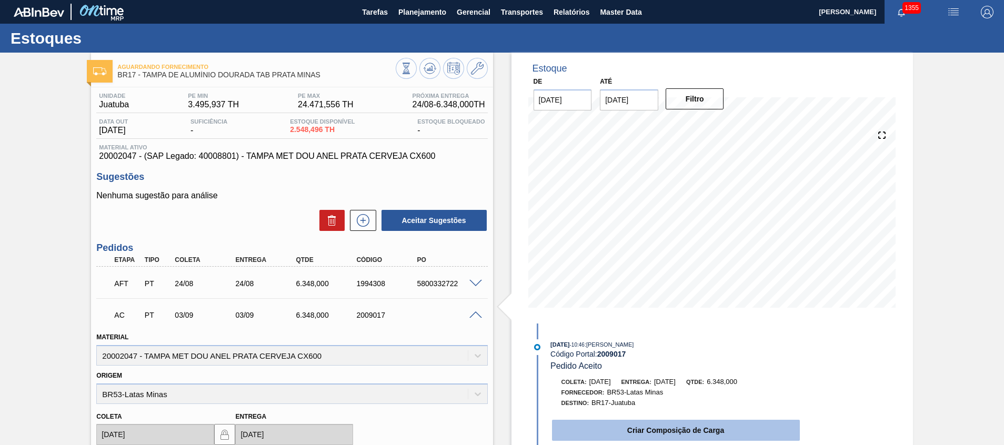
click at [624, 425] on button "Criar Composição de Carga" at bounding box center [676, 430] width 248 height 21
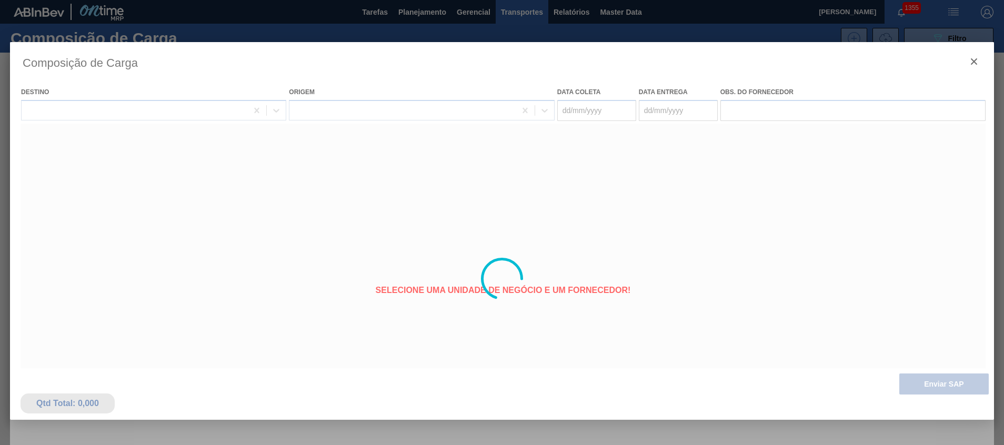
type coleta "03/09/2025"
type entrega "03/09/2025"
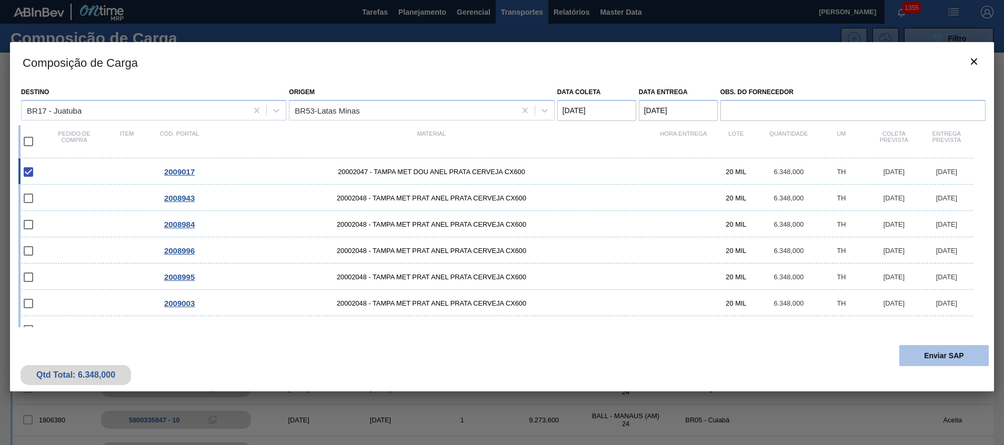
click at [917, 351] on button "Enviar SAP" at bounding box center [943, 355] width 89 height 21
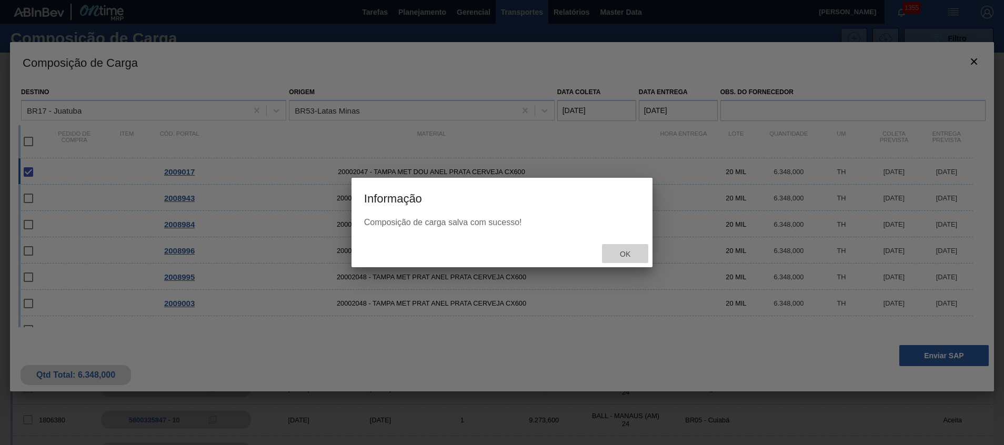
click at [617, 257] on span "Ok" at bounding box center [625, 254] width 27 height 8
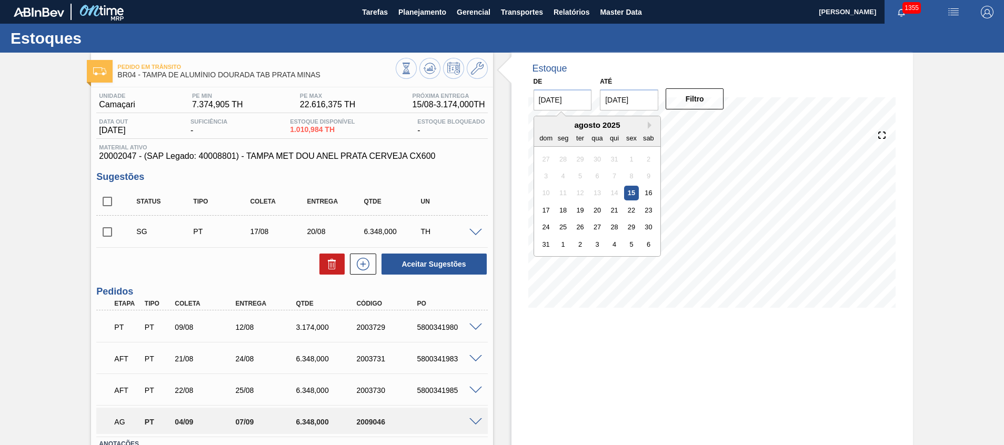
click at [576, 93] on input "[DATE]" at bounding box center [563, 99] width 58 height 21
click at [647, 130] on div "dom seg ter qua qui sex sab" at bounding box center [597, 137] width 126 height 17
click at [646, 124] on div "agosto 2025" at bounding box center [597, 125] width 126 height 9
click at [648, 126] on button "Next Month" at bounding box center [651, 125] width 7 height 7
click at [562, 157] on div "1" at bounding box center [563, 159] width 14 height 14
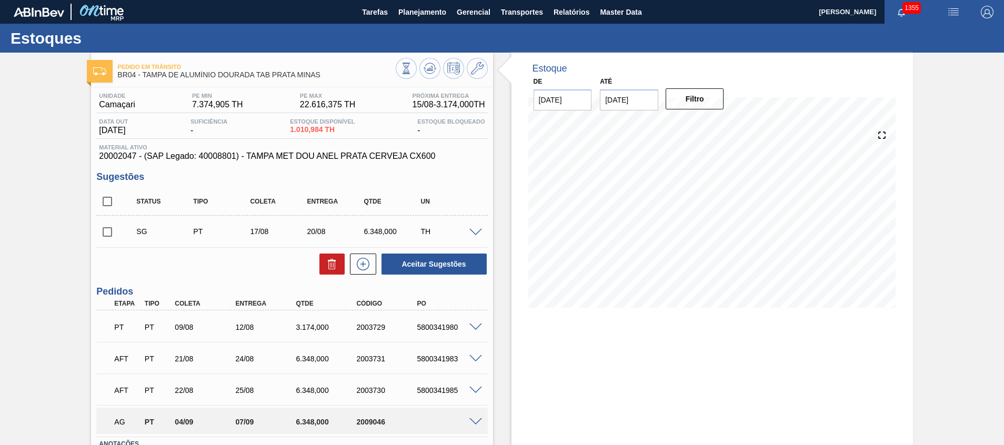
type input "[DATE]"
click at [623, 106] on input "[DATE]" at bounding box center [629, 99] width 58 height 21
click at [712, 125] on div "agosto 2025" at bounding box center [664, 125] width 126 height 9
click at [715, 125] on button "Next Month" at bounding box center [717, 125] width 7 height 7
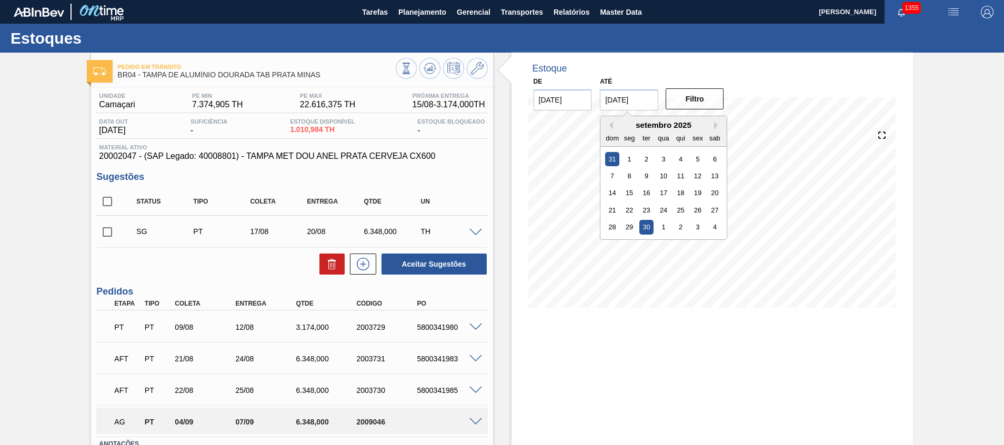
click at [650, 224] on div "30" at bounding box center [646, 227] width 14 height 14
type input "[DATE]"
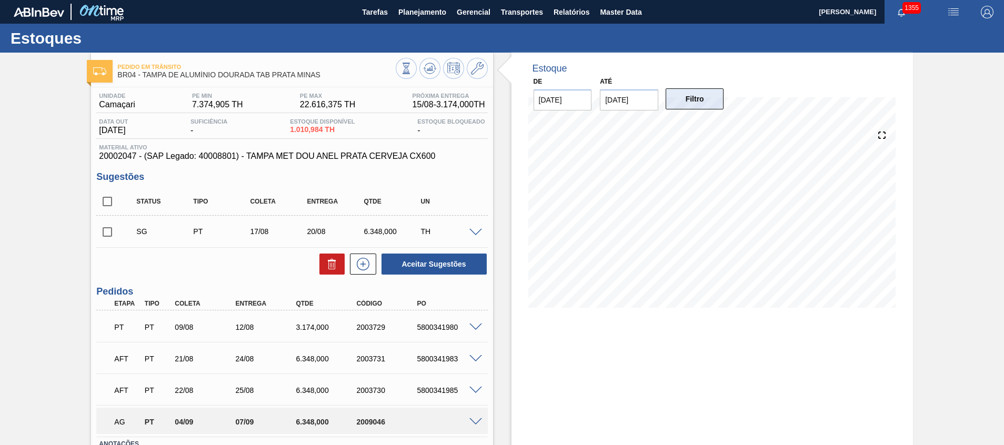
click at [677, 99] on button "Filtro" at bounding box center [695, 98] width 58 height 21
click at [434, 67] on icon at bounding box center [430, 66] width 11 height 6
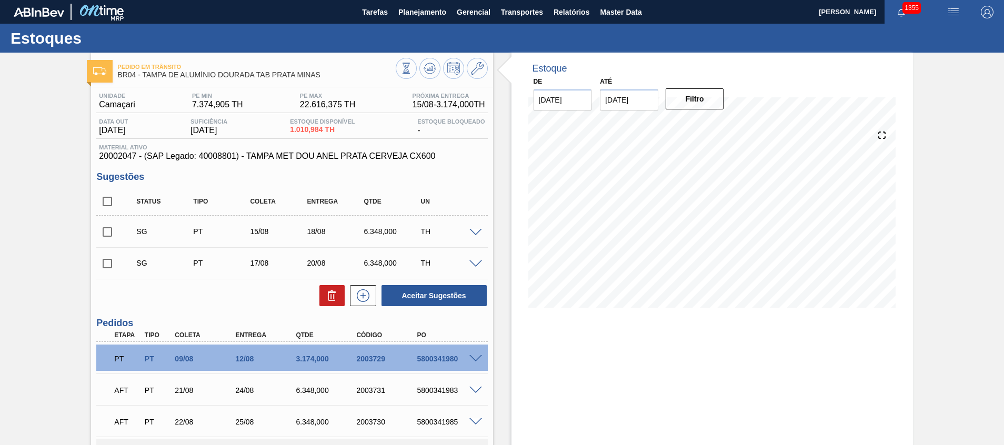
click at [565, 97] on input "[DATE]" at bounding box center [563, 99] width 58 height 21
click at [543, 121] on div "setembro 2025" at bounding box center [597, 125] width 126 height 9
click at [541, 124] on button "Previous Month" at bounding box center [542, 125] width 7 height 7
click at [636, 197] on div "15" at bounding box center [631, 193] width 14 height 14
type input "[DATE]"
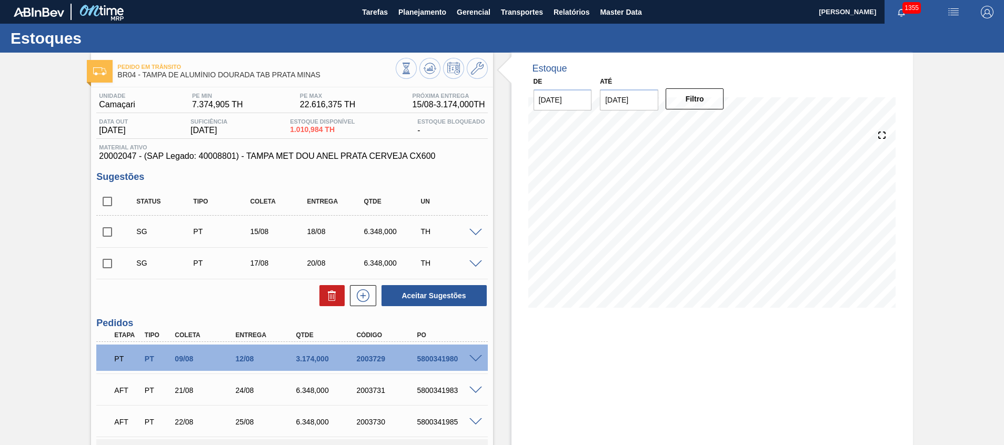
click at [624, 103] on input "[DATE]" at bounding box center [629, 99] width 58 height 21
click at [611, 122] on div "Previous Month Next Month setembro 2025 dom seg ter qua qui sex sab 31 1 2 3 4 …" at bounding box center [663, 178] width 127 height 124
click at [612, 125] on button "Previous Month" at bounding box center [609, 125] width 7 height 7
click at [606, 246] on div "31" at bounding box center [612, 244] width 14 height 14
type input "[DATE]"
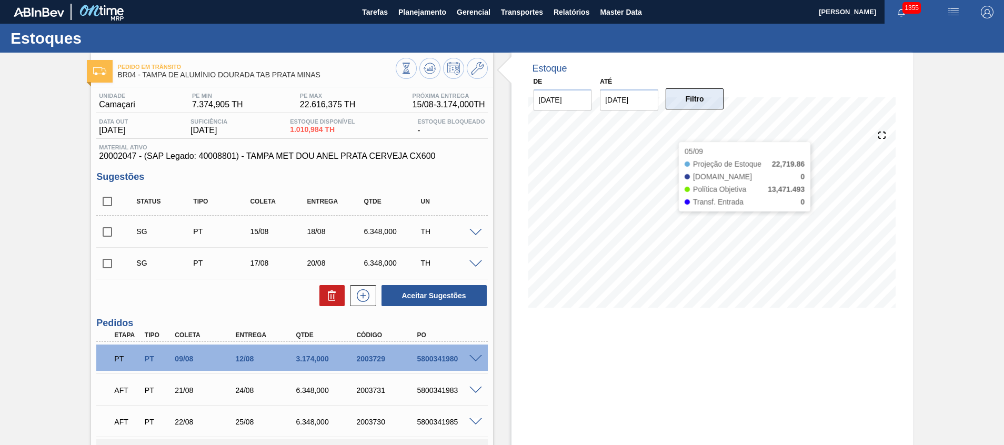
click at [680, 96] on button "Filtro" at bounding box center [695, 98] width 58 height 21
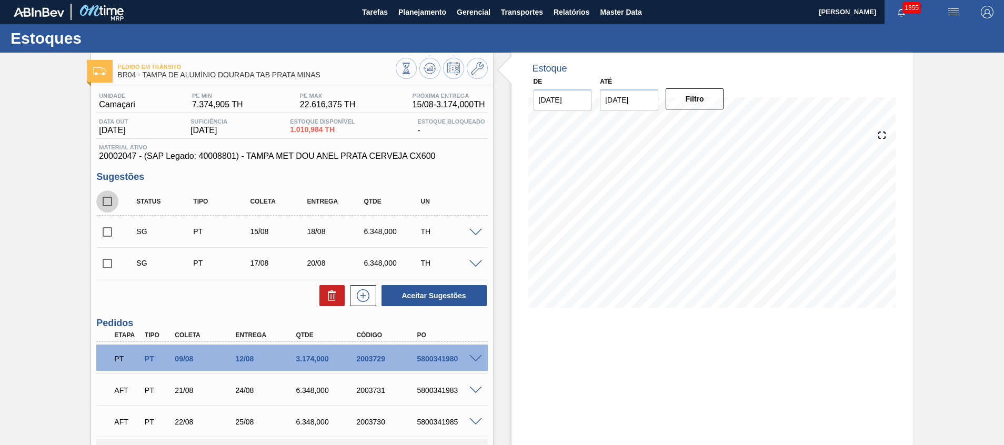
click at [107, 203] on input "checkbox" at bounding box center [107, 202] width 22 height 22
checkbox input "true"
click at [333, 300] on icon at bounding box center [332, 295] width 13 height 13
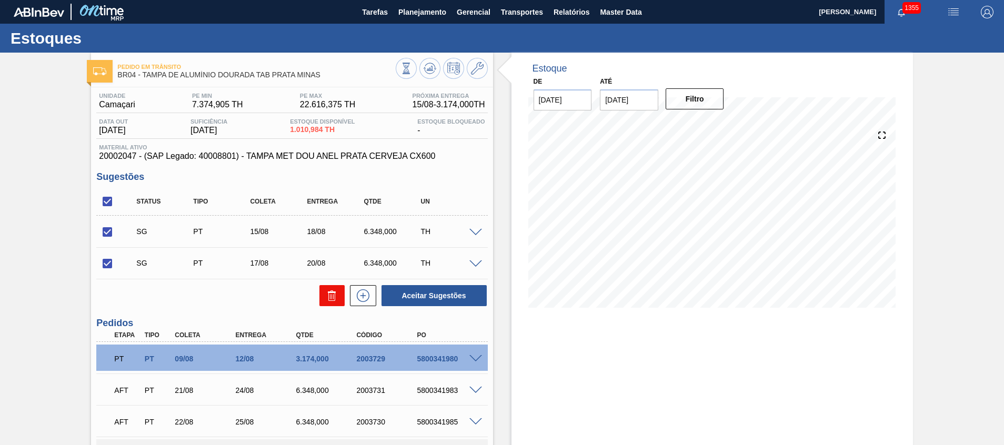
checkbox input "false"
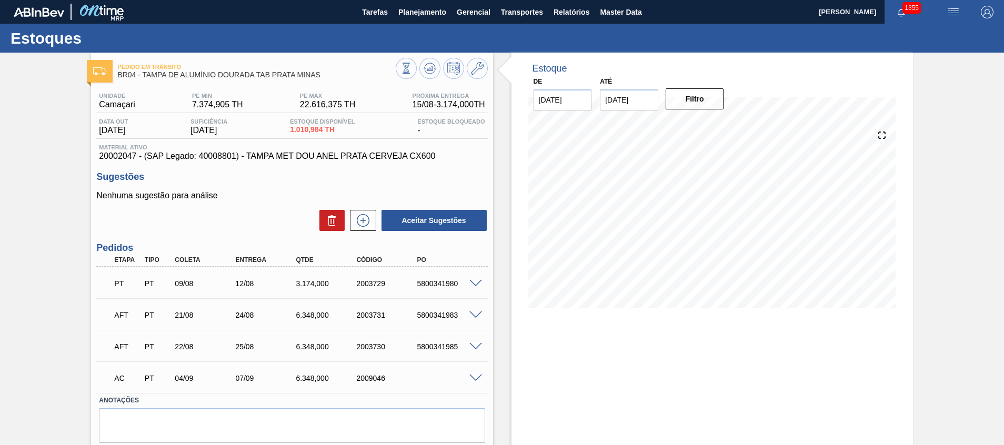
scroll to position [34, 0]
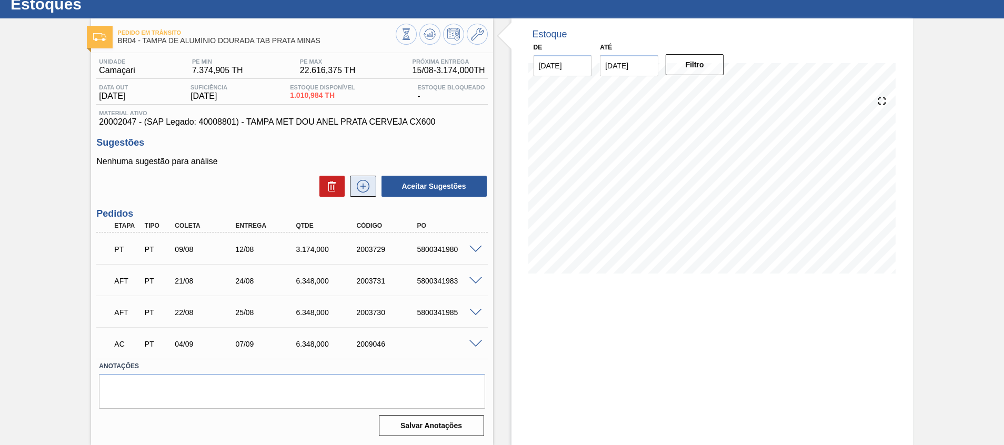
click at [369, 182] on icon at bounding box center [363, 186] width 17 height 13
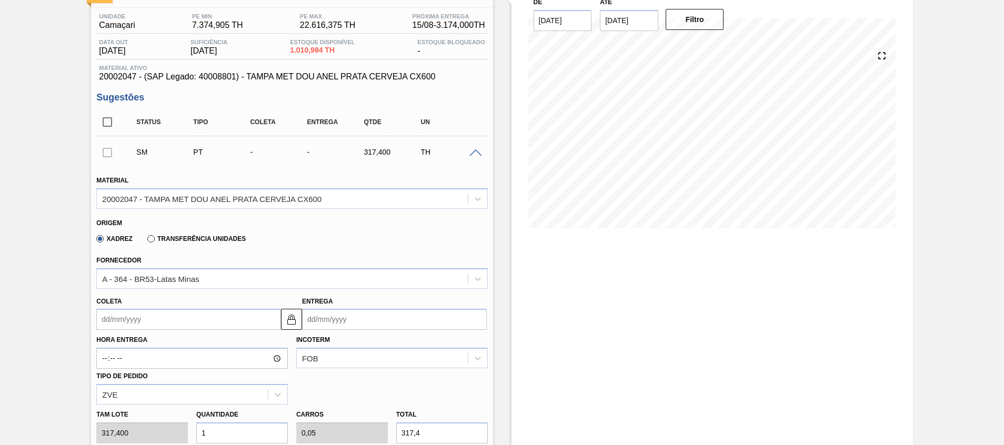
scroll to position [113, 0]
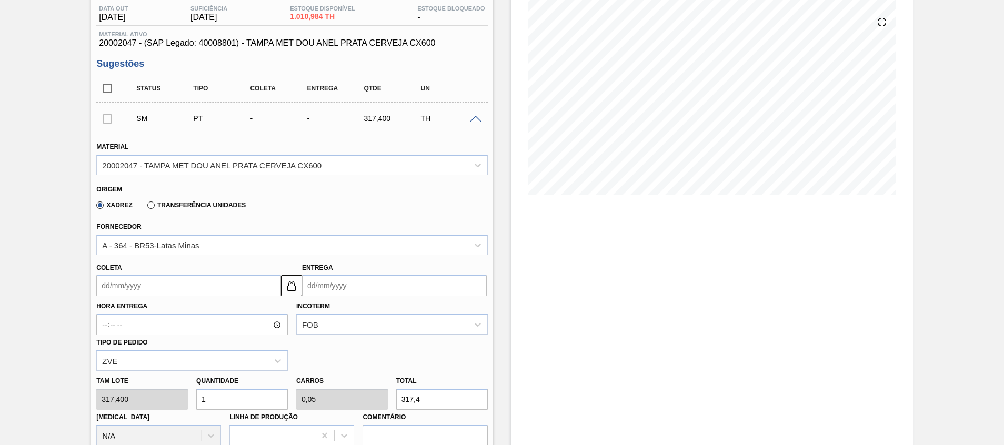
drag, startPoint x: 243, startPoint y: 391, endPoint x: 174, endPoint y: 385, distance: 69.2
click at [175, 385] on div "[PERSON_NAME] 317,400 Quantidade 1 Carros 0,05 Total 317,4 [MEDICAL_DATA] N/A L…" at bounding box center [291, 408] width 399 height 75
type input "2"
type input "0,1"
type input "634,8"
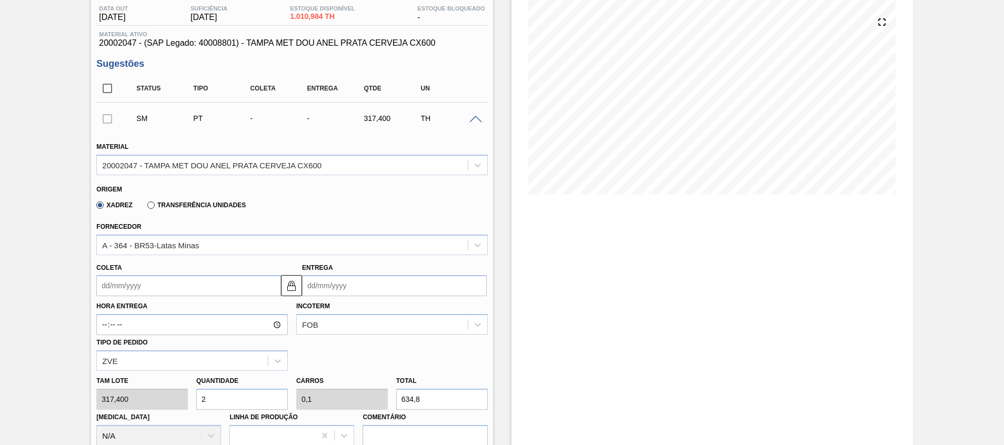
type input "20"
type input "1"
type input "6.348"
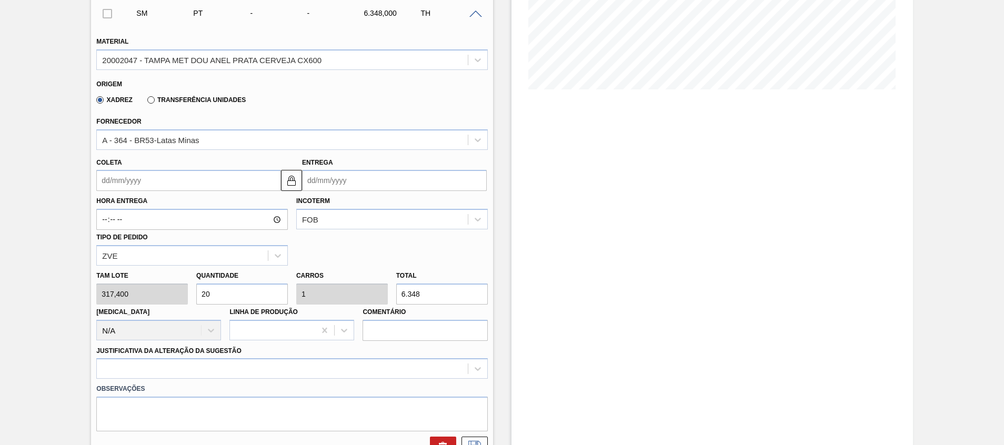
scroll to position [194, 0]
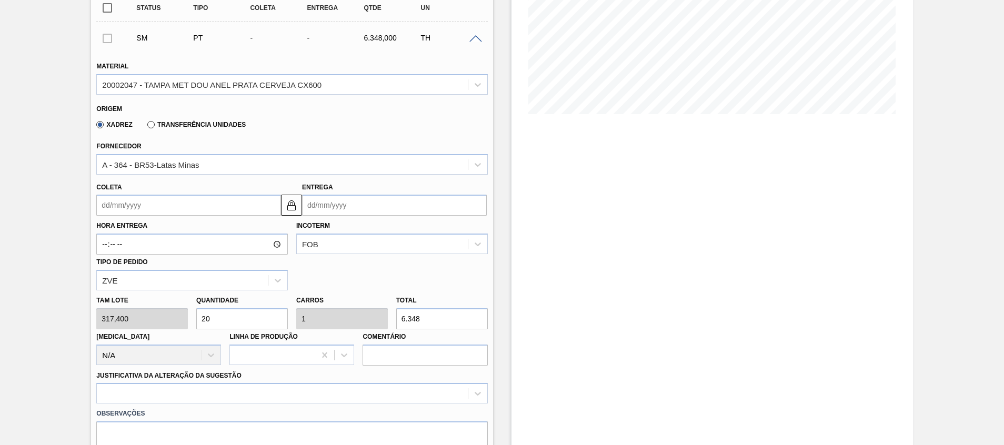
type input "20"
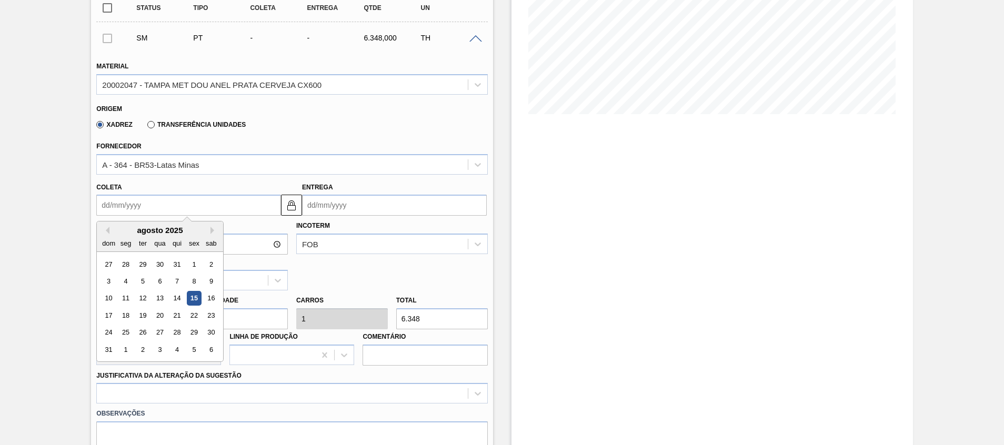
click at [194, 208] on input "Coleta" at bounding box center [188, 205] width 185 height 21
click at [157, 293] on div "13" at bounding box center [160, 299] width 14 height 14
type input "[DATE]"
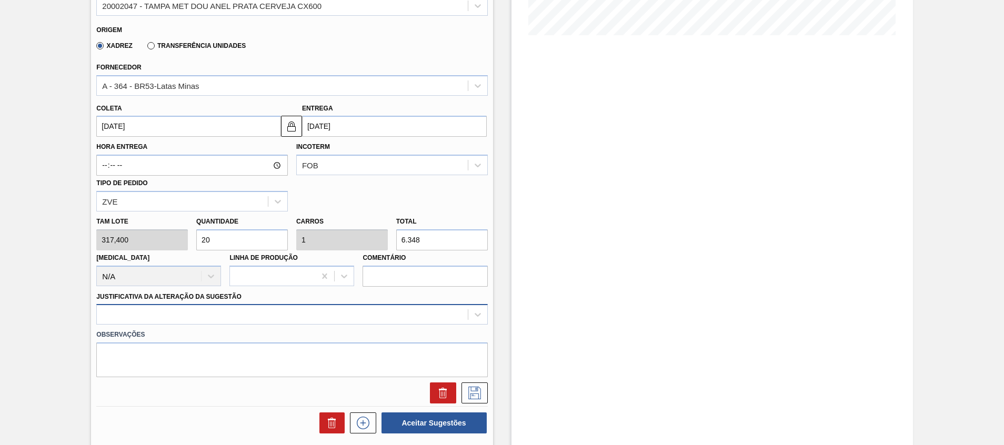
click at [252, 323] on div at bounding box center [291, 314] width 391 height 21
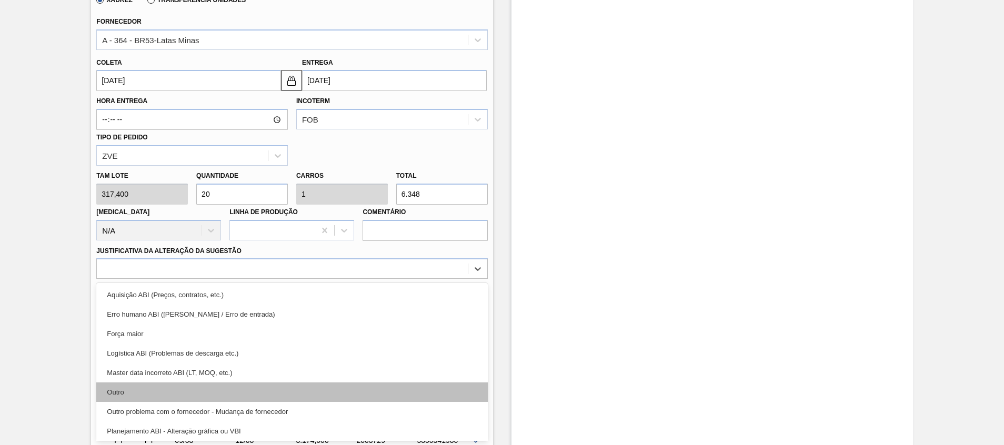
click at [250, 391] on div "Outro" at bounding box center [291, 392] width 391 height 19
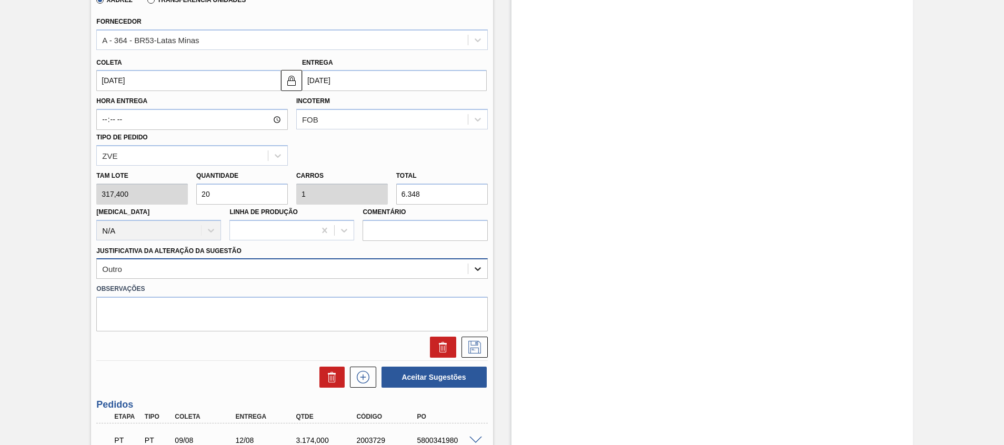
click at [468, 277] on div at bounding box center [477, 268] width 19 height 19
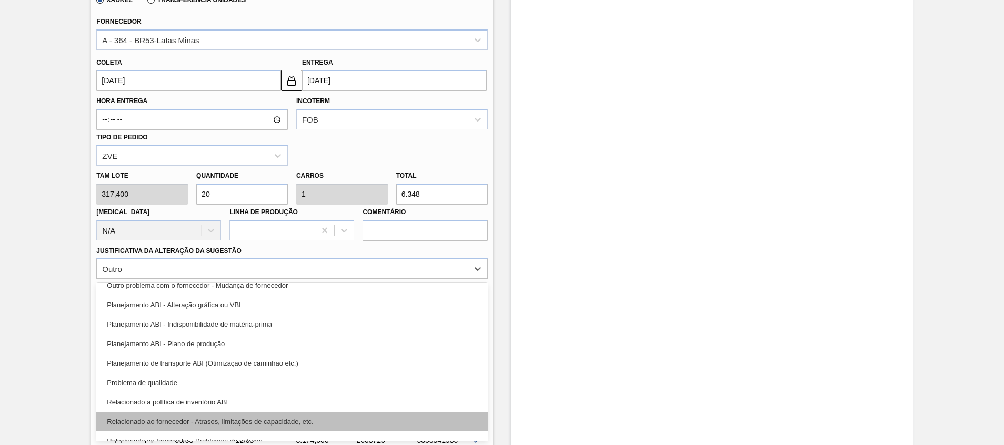
scroll to position [197, 0]
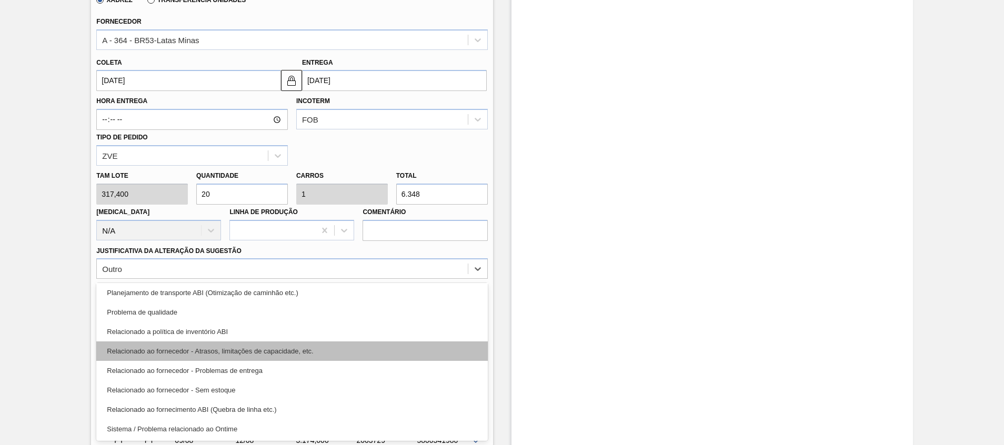
click at [413, 349] on div "Relacionado ao fornecedor - Atrasos, limitações de capacidade, etc." at bounding box center [291, 351] width 391 height 19
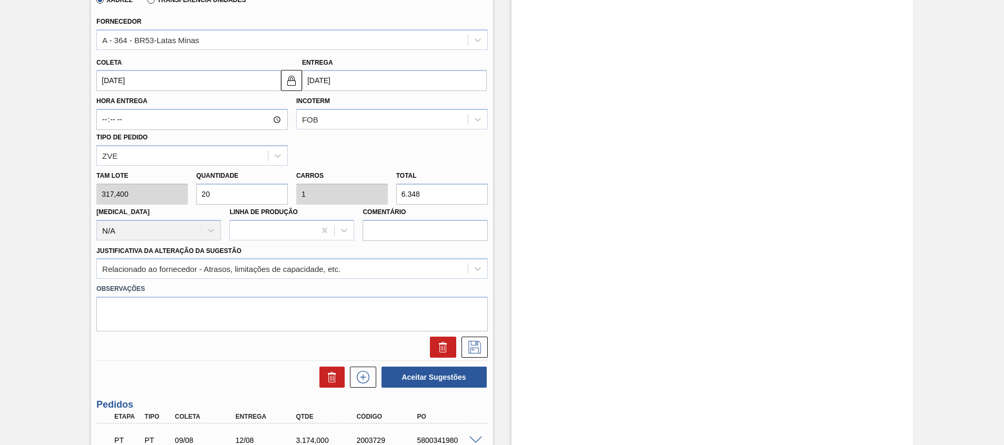
drag, startPoint x: 473, startPoint y: 349, endPoint x: 488, endPoint y: 332, distance: 22.8
click at [473, 349] on icon at bounding box center [474, 347] width 17 height 13
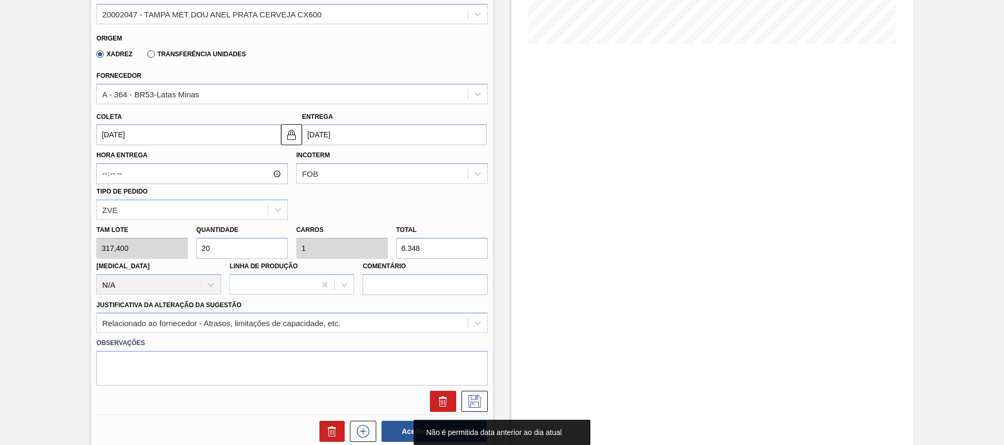
scroll to position [239, 0]
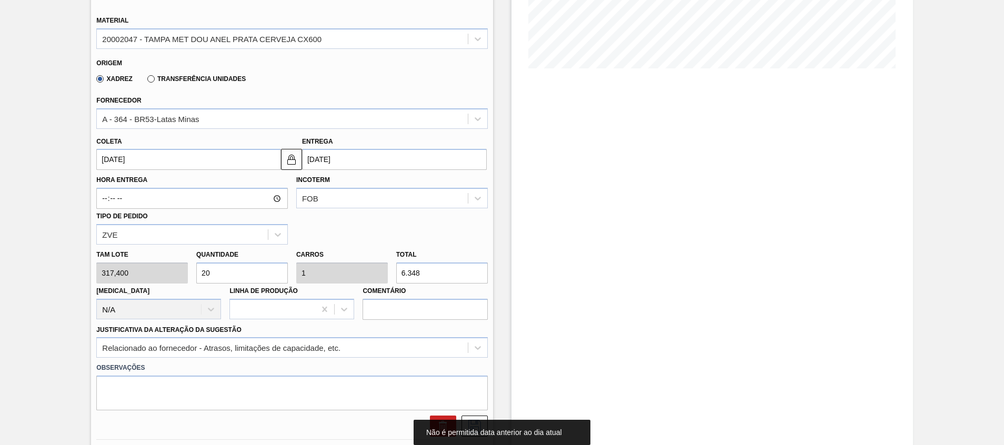
click at [229, 156] on input "[DATE]" at bounding box center [188, 159] width 185 height 21
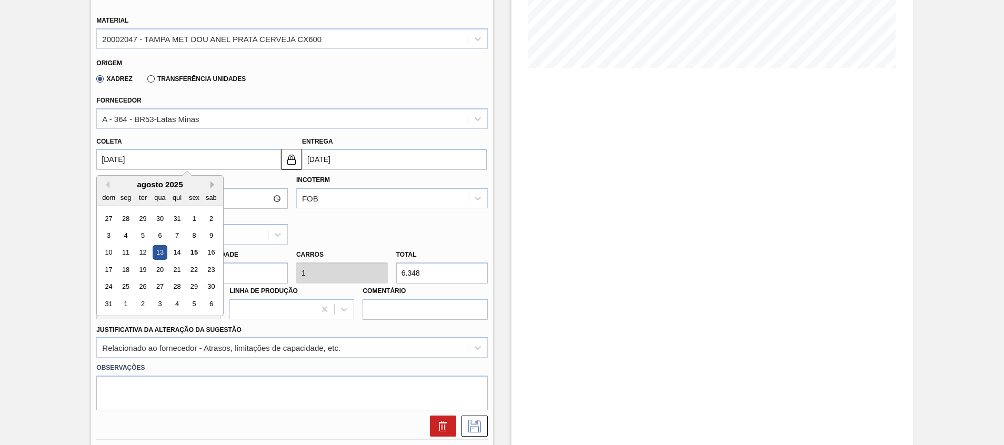
click at [212, 183] on button "Next Month" at bounding box center [214, 184] width 7 height 7
click at [211, 233] on div "13" at bounding box center [211, 235] width 14 height 14
type input "[DATE]"
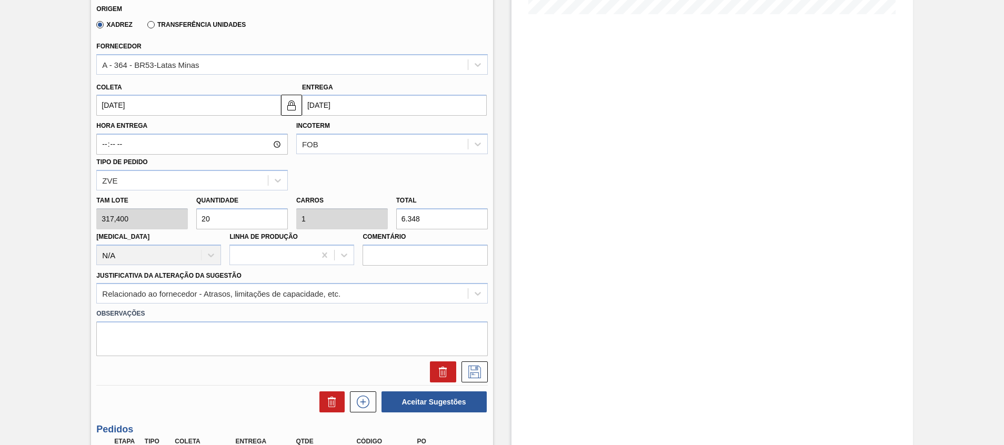
scroll to position [318, 0]
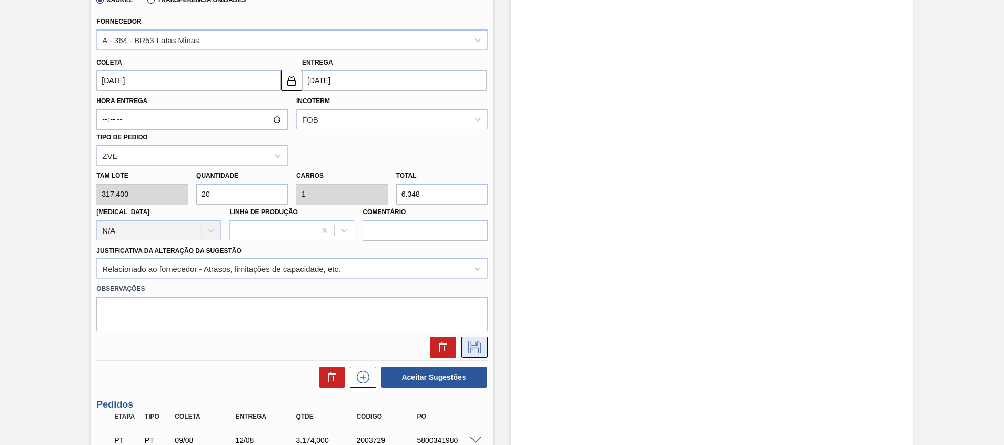
click at [472, 345] on icon at bounding box center [474, 347] width 17 height 13
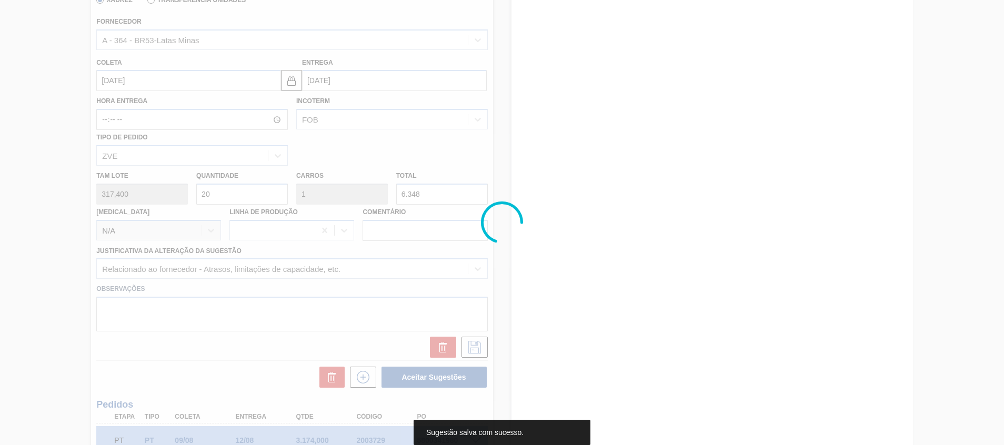
scroll to position [78, 0]
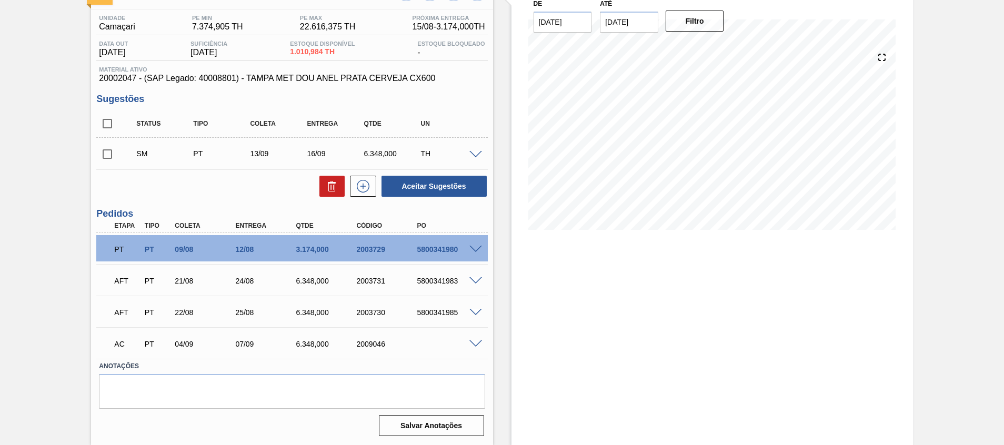
click at [475, 152] on span at bounding box center [475, 155] width 13 height 8
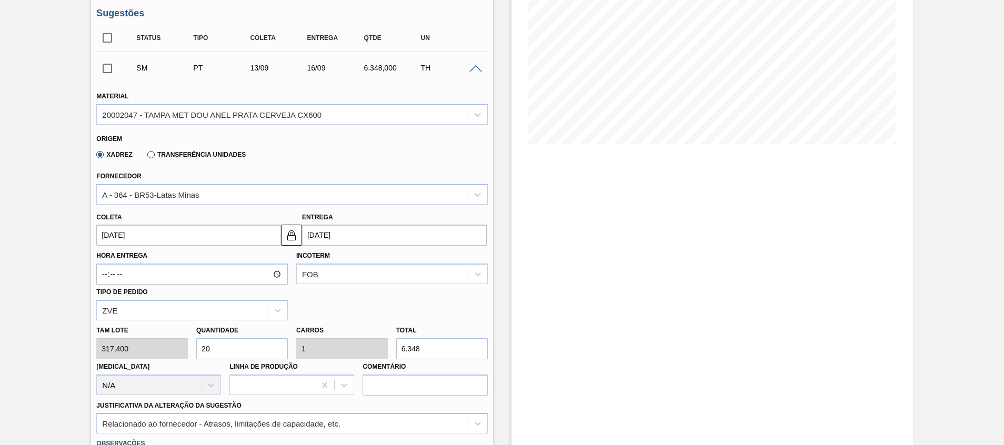
scroll to position [236, 0]
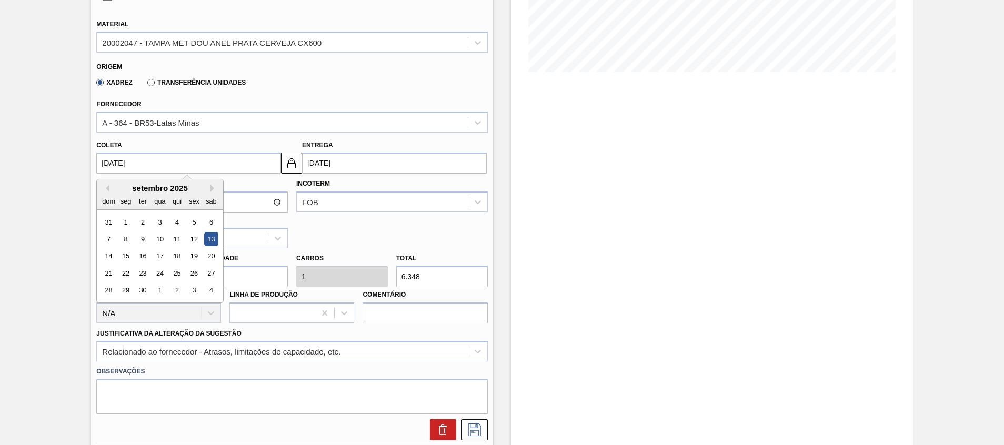
click at [222, 163] on input "[DATE]" at bounding box center [188, 163] width 185 height 21
click at [144, 238] on div "9" at bounding box center [143, 239] width 14 height 14
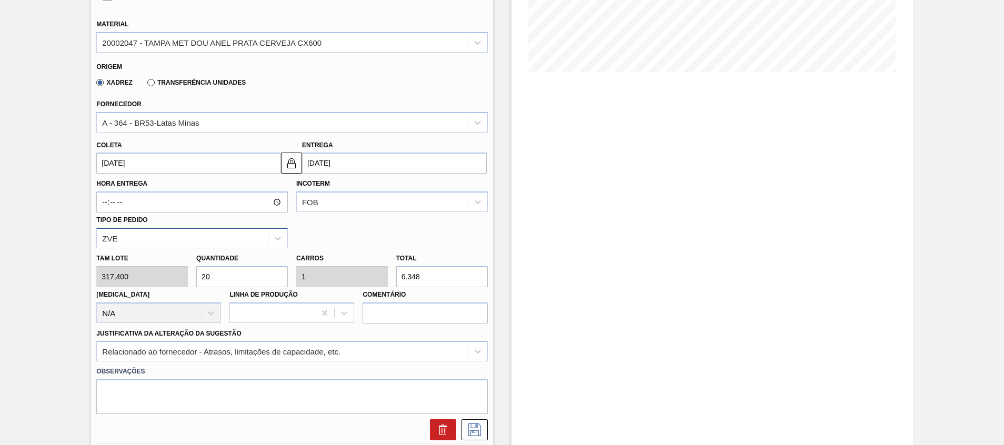
type input "[DATE]"
click at [485, 425] on button at bounding box center [475, 429] width 26 height 21
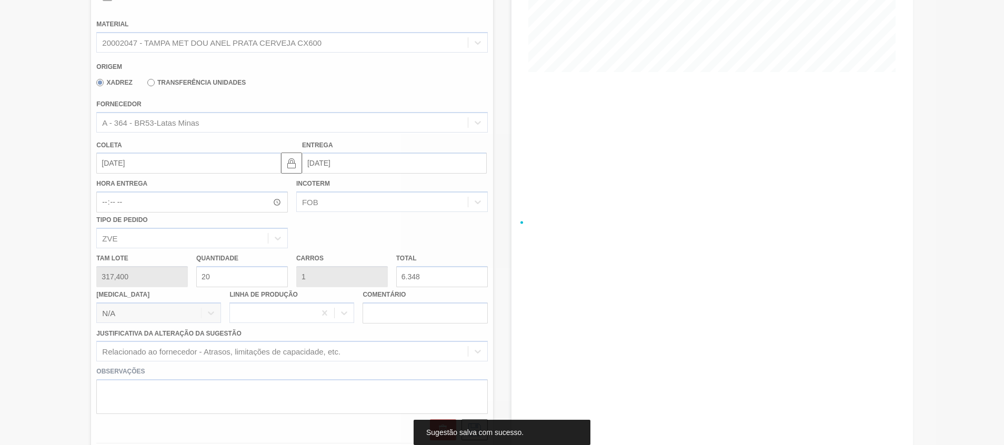
scroll to position [78, 0]
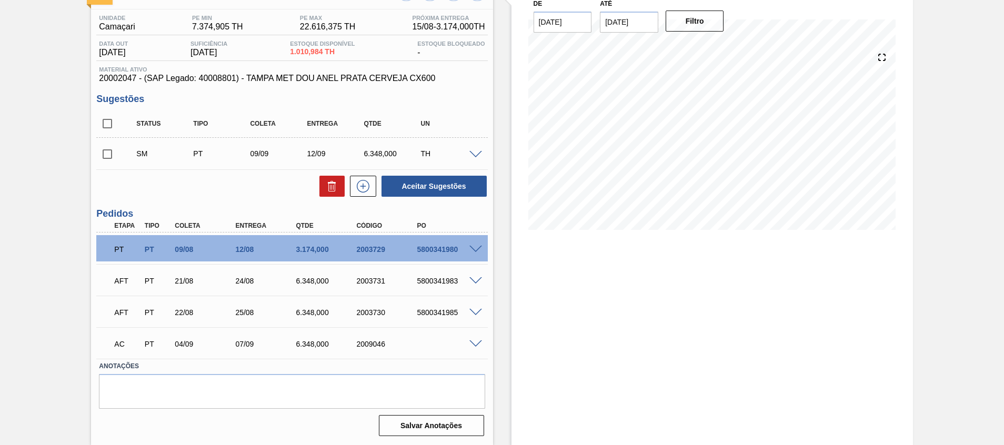
drag, startPoint x: 105, startPoint y: 145, endPoint x: 114, endPoint y: 154, distance: 12.7
click at [105, 145] on input "checkbox" at bounding box center [107, 154] width 22 height 22
click at [411, 179] on button "Aceitar Sugestões" at bounding box center [434, 186] width 105 height 21
checkbox input "false"
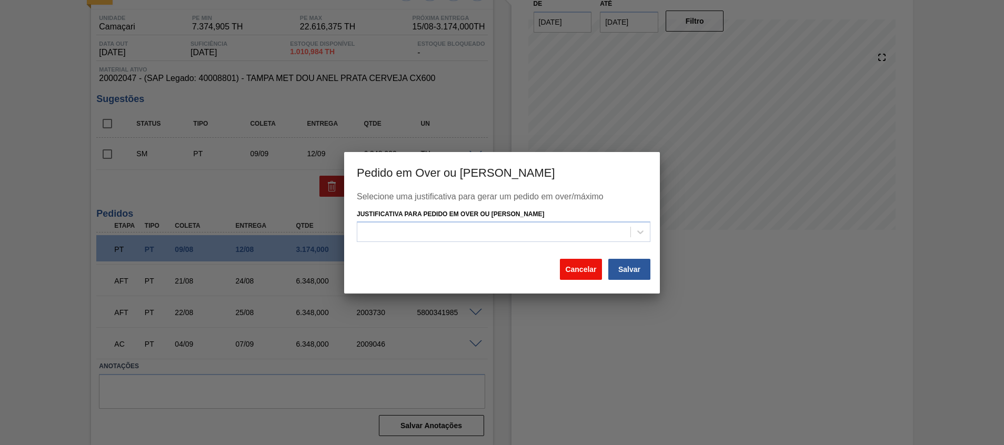
click at [580, 265] on button "Cancelar" at bounding box center [581, 269] width 42 height 21
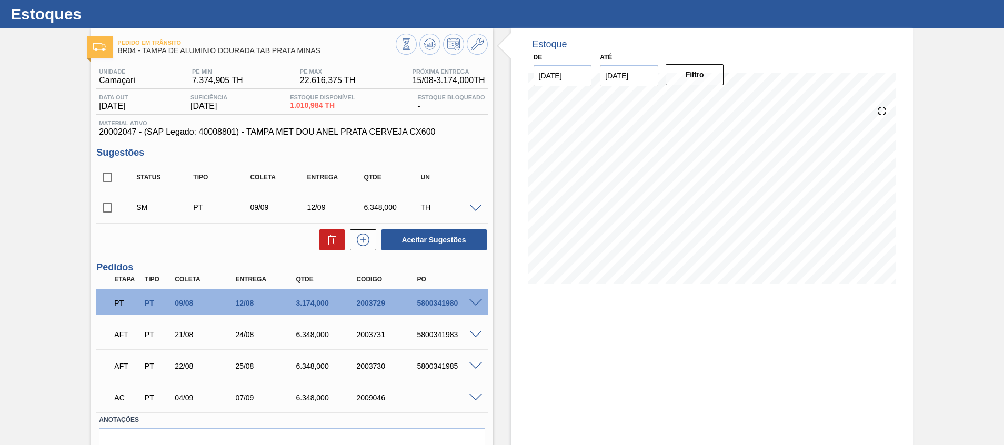
scroll to position [0, 0]
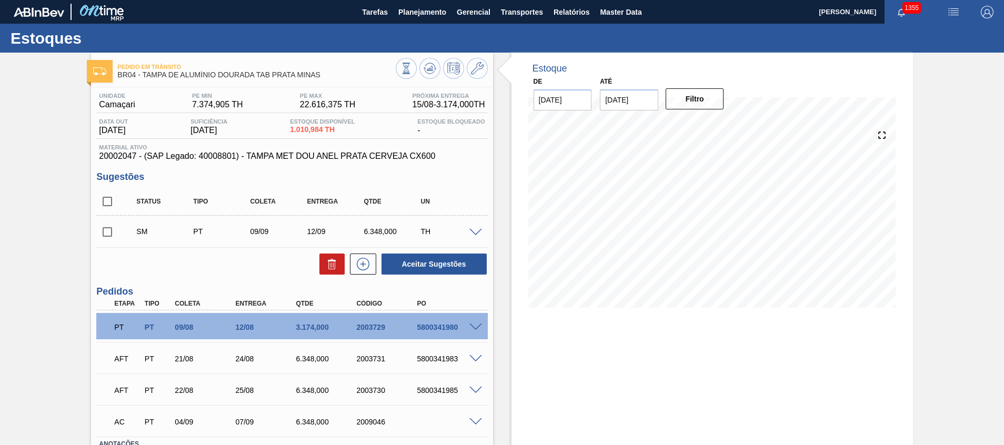
click at [103, 201] on input "checkbox" at bounding box center [107, 202] width 22 height 22
checkbox input "true"
click at [321, 267] on button at bounding box center [331, 264] width 25 height 21
checkbox input "false"
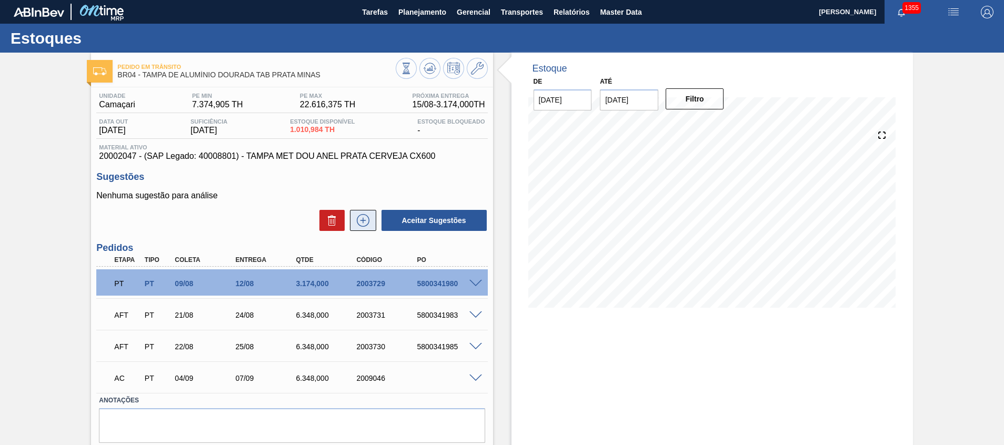
click at [365, 224] on icon at bounding box center [363, 220] width 17 height 13
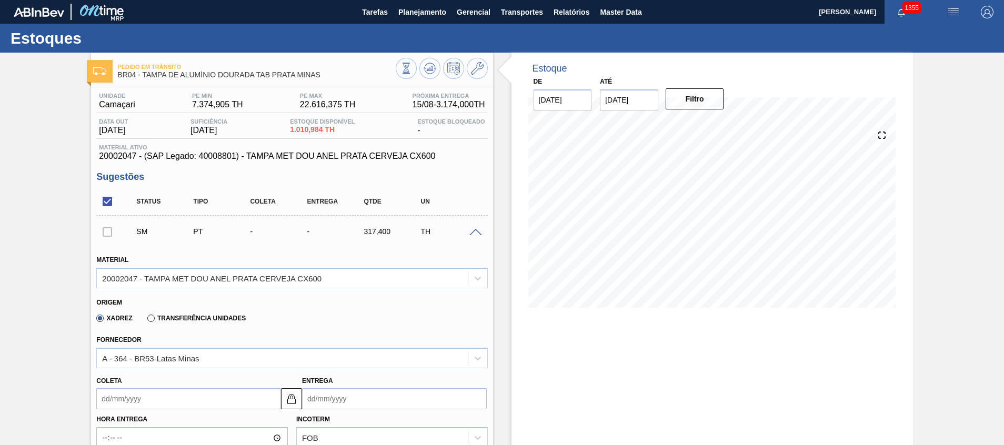
scroll to position [158, 0]
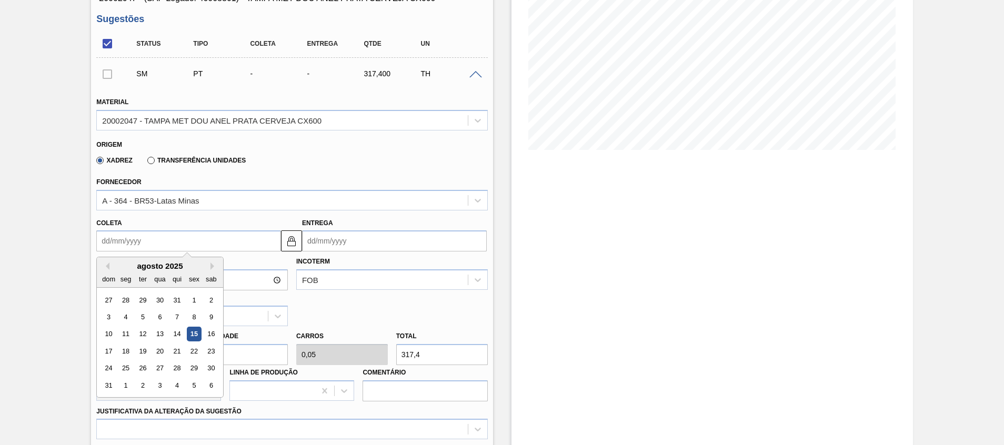
click at [228, 245] on input "Coleta" at bounding box center [188, 241] width 185 height 21
click at [210, 267] on div "agosto 2025" at bounding box center [160, 266] width 126 height 9
click at [212, 267] on button "Next Month" at bounding box center [214, 266] width 7 height 7
click at [164, 317] on div "10" at bounding box center [160, 317] width 14 height 14
type input "[DATE]"
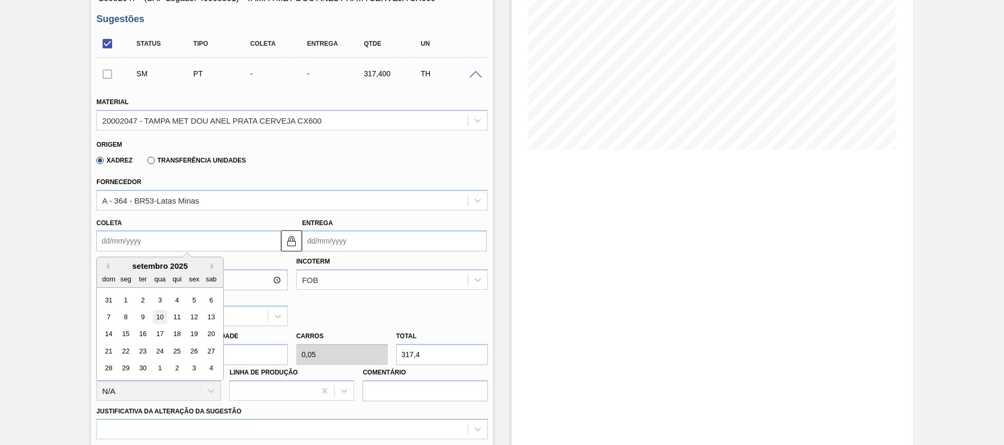
type input "[DATE]"
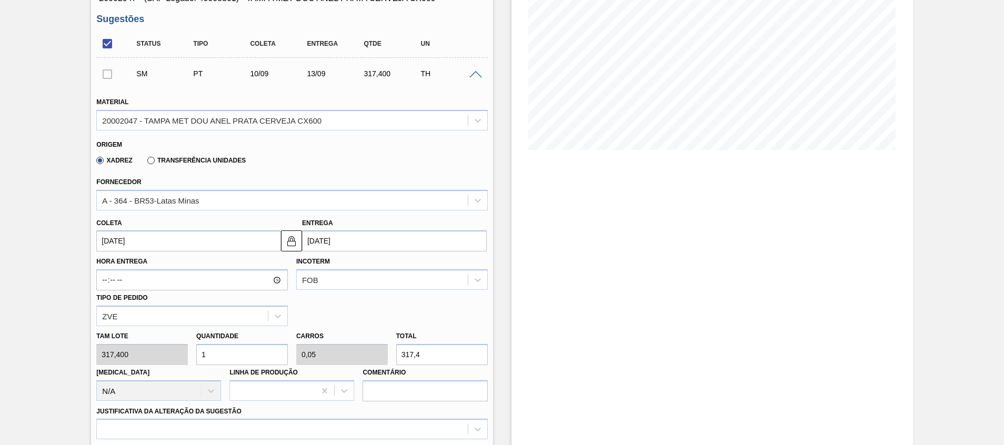
click at [162, 358] on div "[PERSON_NAME] 317,400 Quantidade 1 Carros 0,05 Total 317,4 [MEDICAL_DATA] N/A L…" at bounding box center [291, 363] width 399 height 75
type input "18"
type input "0,9"
type input "5.713,2"
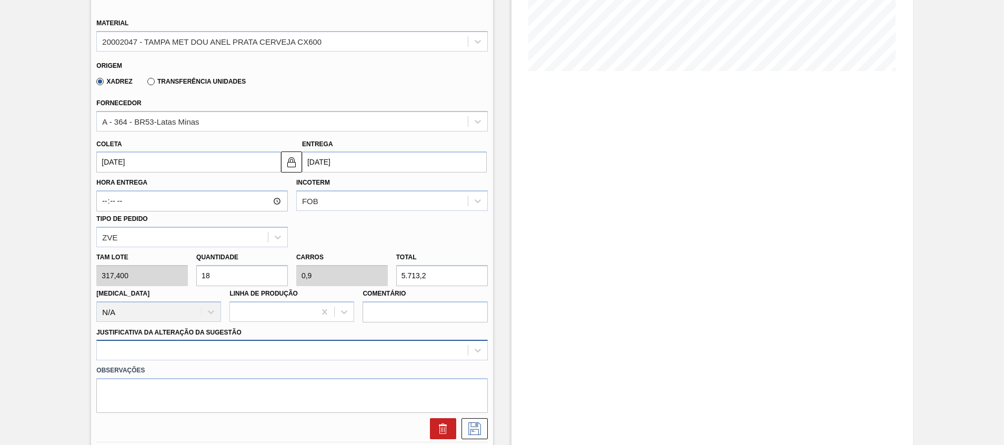
type input "18"
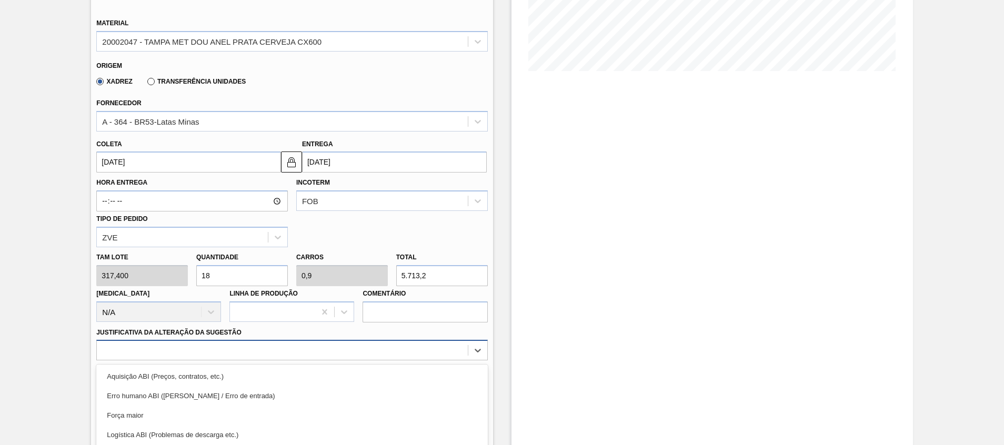
click at [272, 352] on div "option Logística ABI (Problemas de descarga etc.) focused, 4 of 18. 18 results …" at bounding box center [291, 350] width 391 height 21
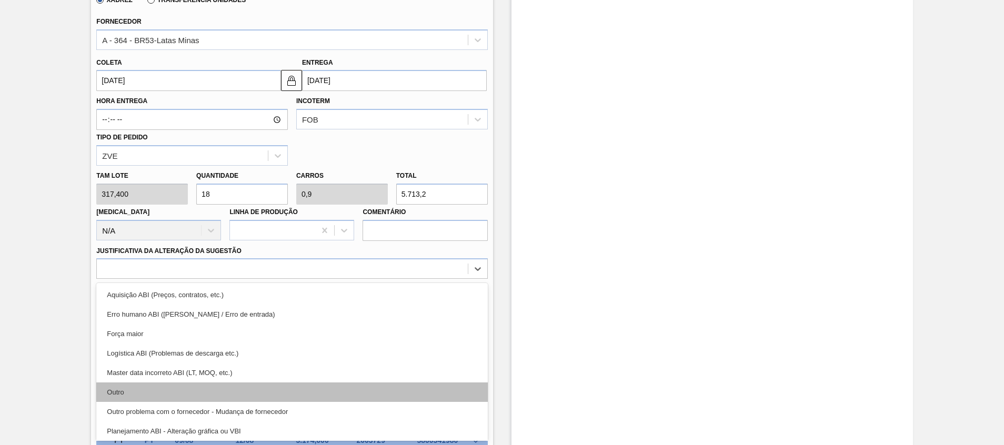
click at [265, 389] on div "Outro" at bounding box center [291, 392] width 391 height 19
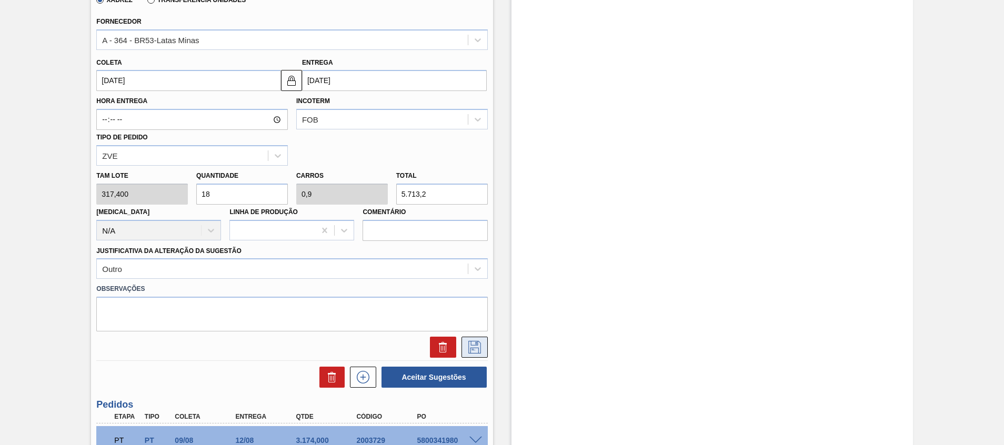
click at [476, 350] on icon at bounding box center [474, 347] width 17 height 13
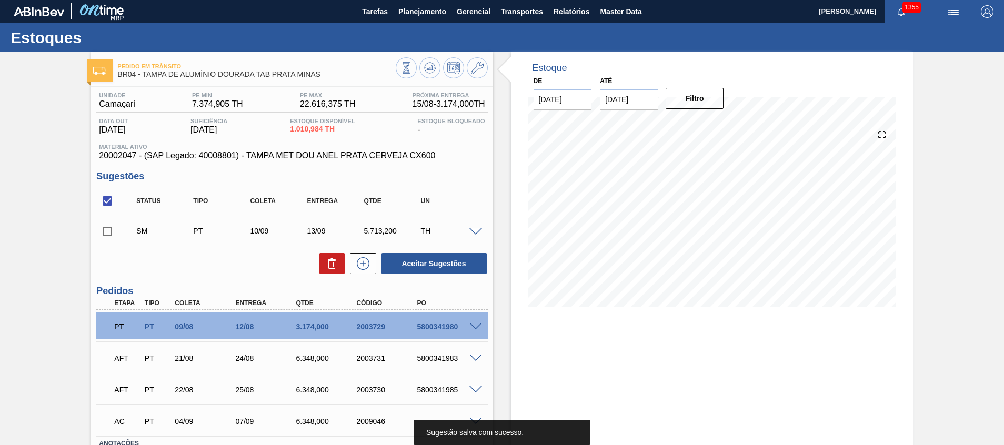
scroll to position [0, 0]
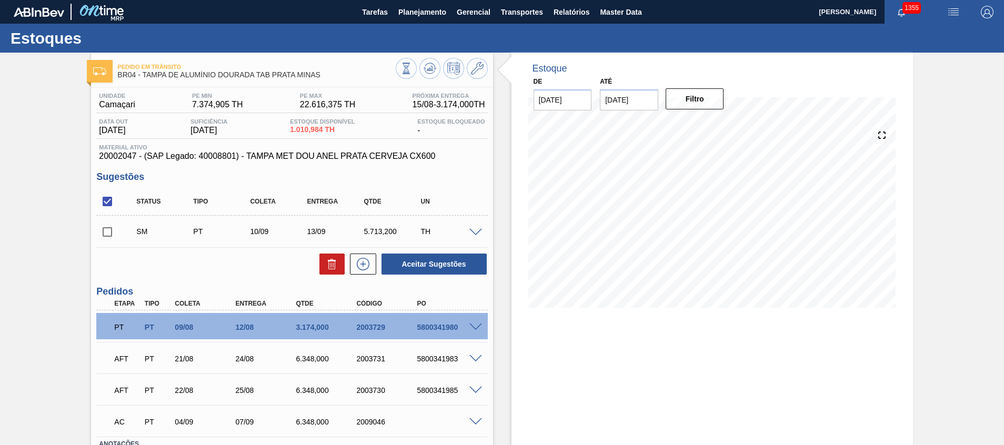
click at [111, 231] on input "checkbox" at bounding box center [107, 232] width 22 height 22
checkbox input "true"
click at [416, 265] on button "Aceitar Sugestões" at bounding box center [434, 264] width 105 height 21
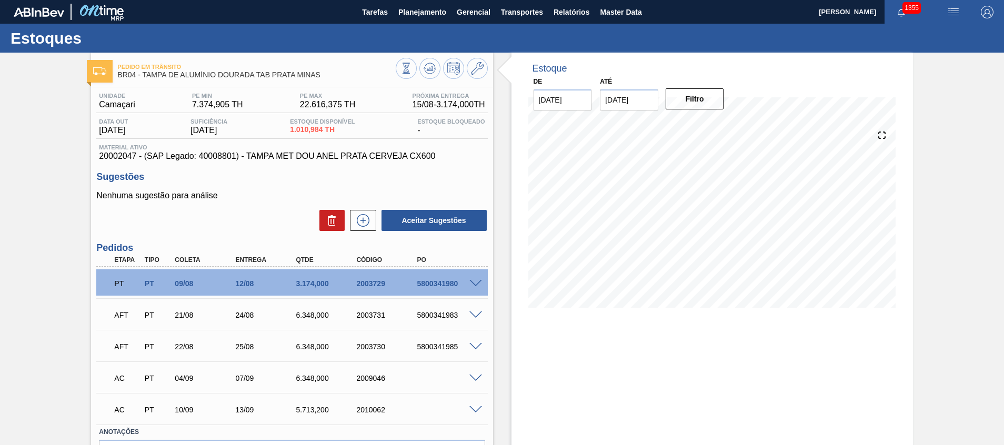
click at [473, 376] on span at bounding box center [475, 379] width 13 height 8
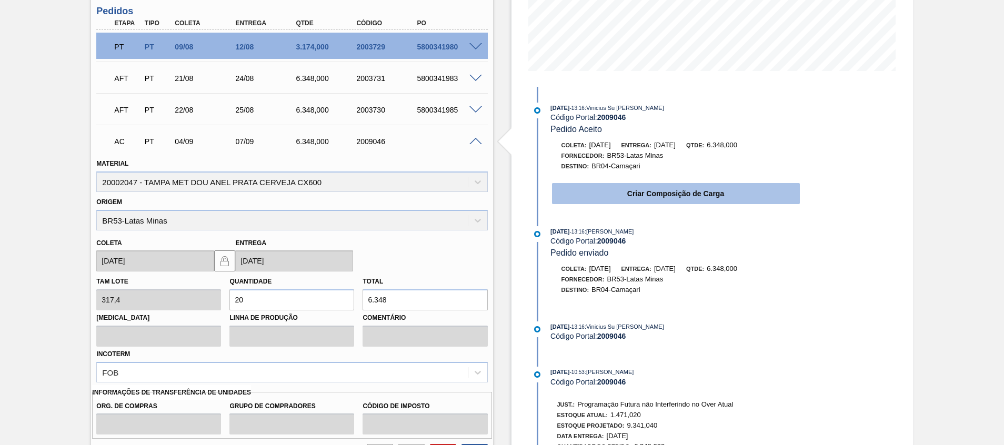
click at [646, 191] on button "Criar Composição de Carga" at bounding box center [676, 193] width 248 height 21
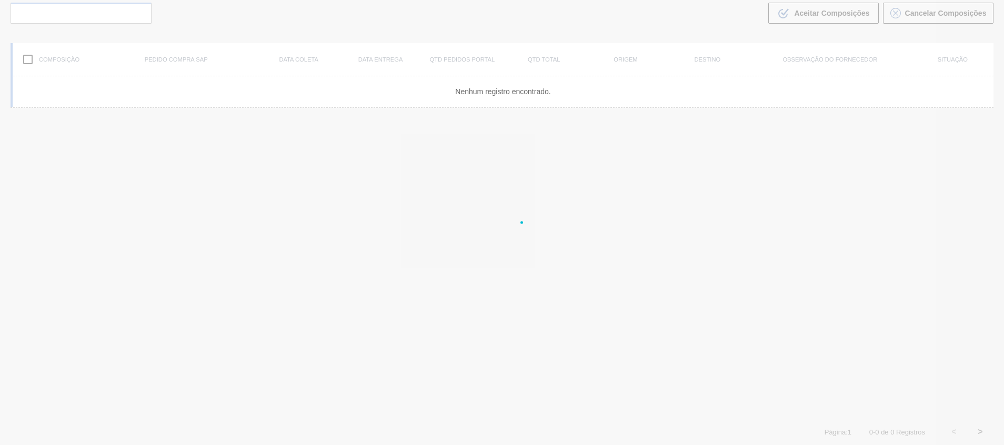
scroll to position [76, 0]
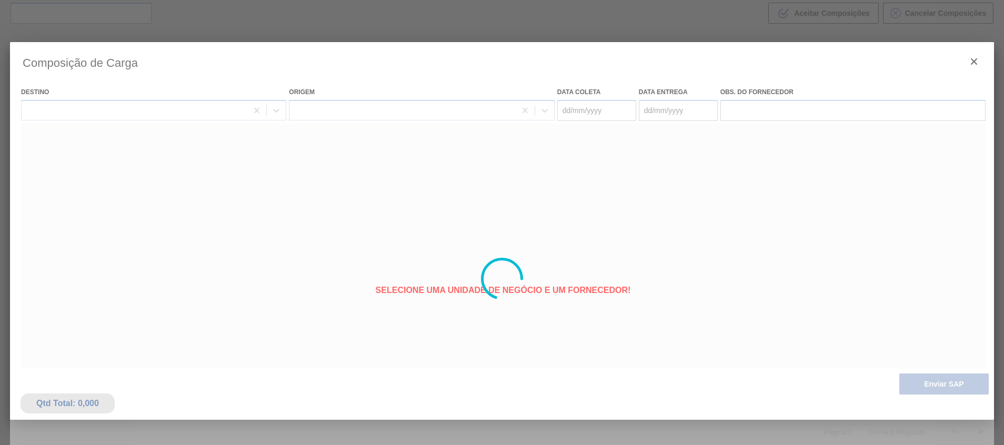
type coleta "[DATE]"
type entrega "[DATE]"
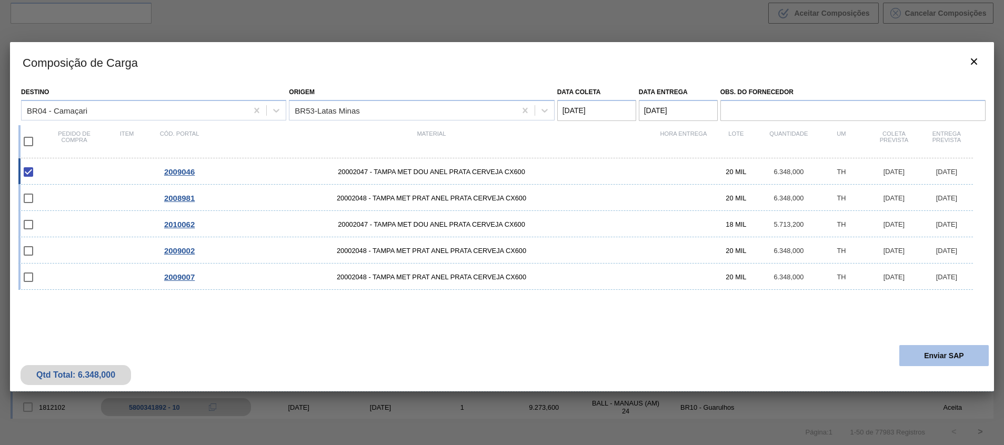
click at [936, 354] on button "Enviar SAP" at bounding box center [943, 355] width 89 height 21
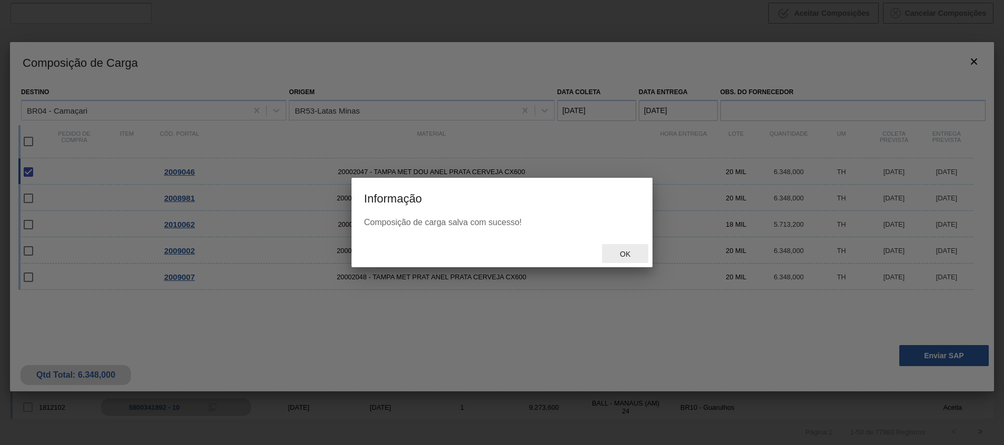
click at [633, 246] on div "Ok" at bounding box center [625, 253] width 46 height 19
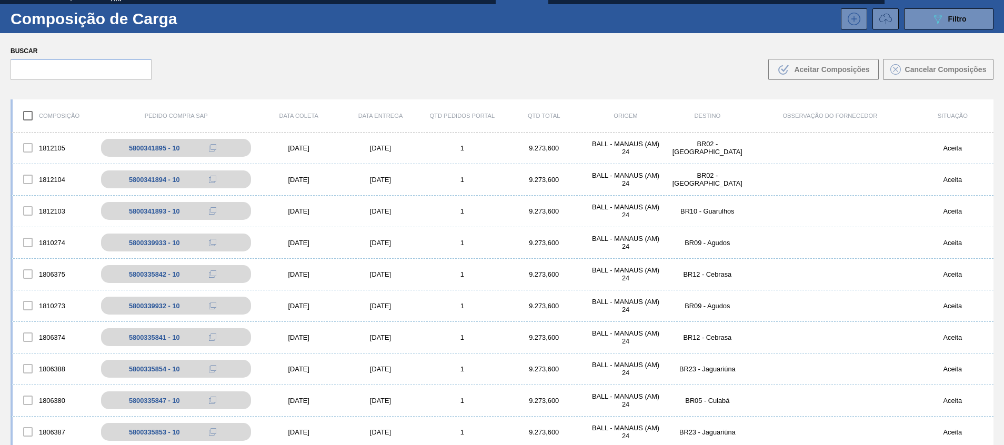
scroll to position [0, 0]
